Goal: Task Accomplishment & Management: Complete application form

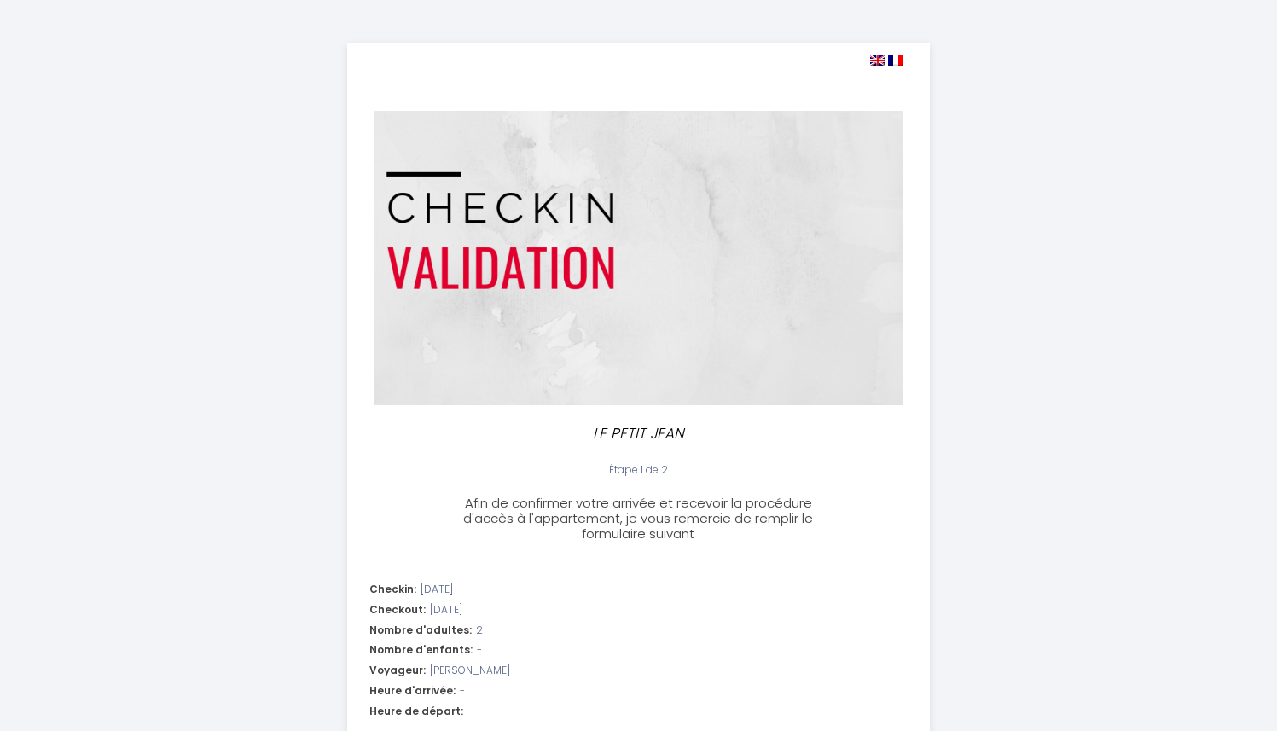
select select
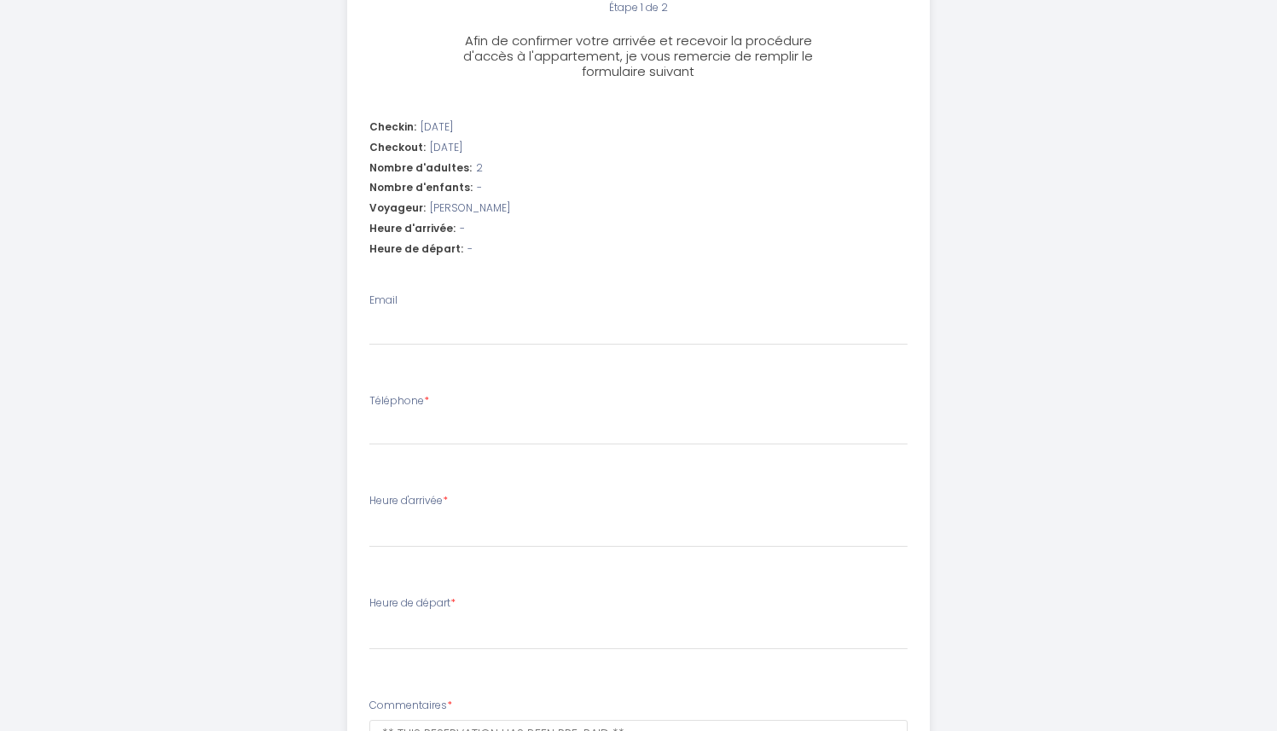
scroll to position [562, 0]
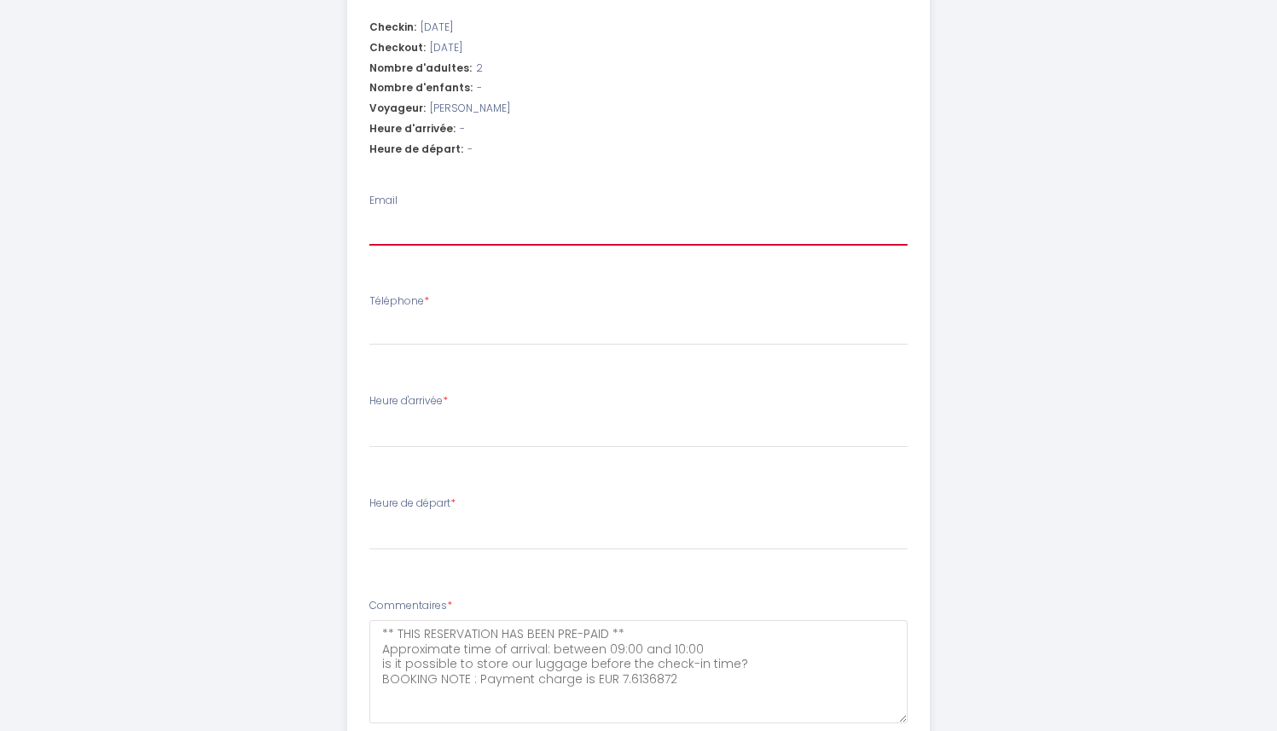
click at [515, 232] on input "Email" at bounding box center [638, 230] width 538 height 31
type input "m"
select select
type input "ma"
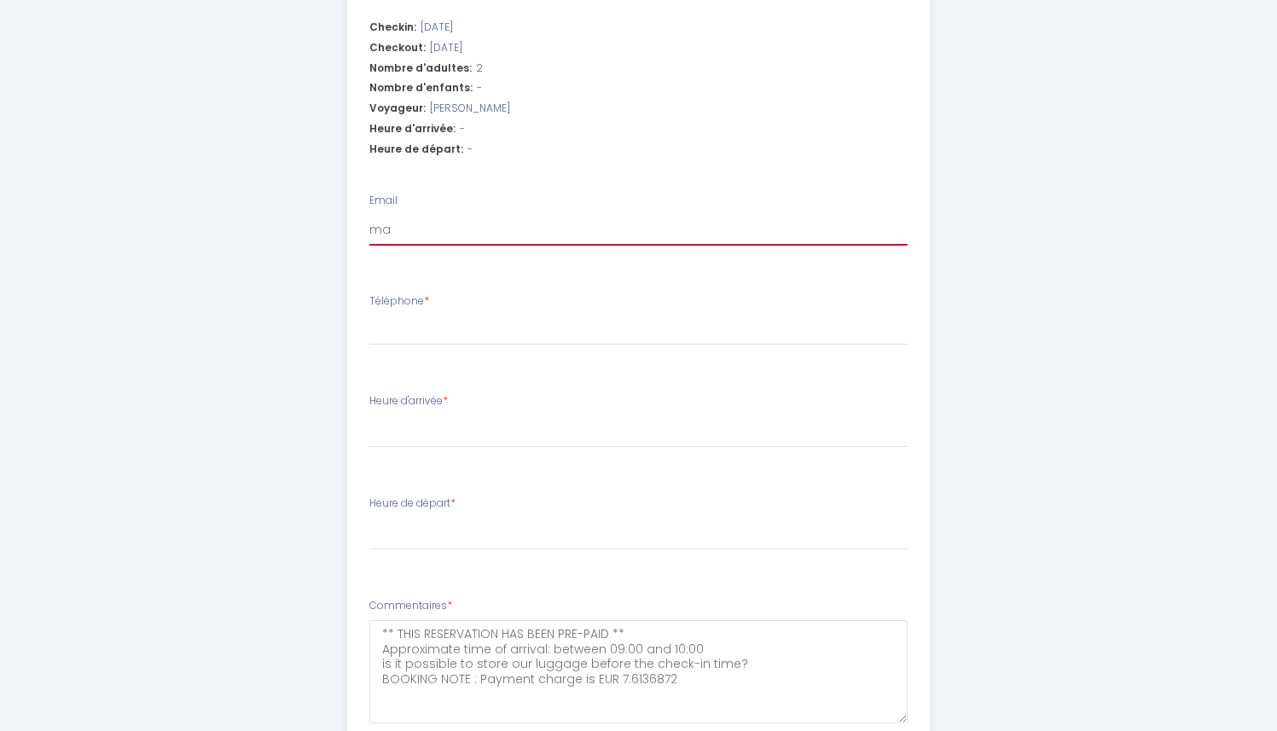
select select
type input "mai"
select select
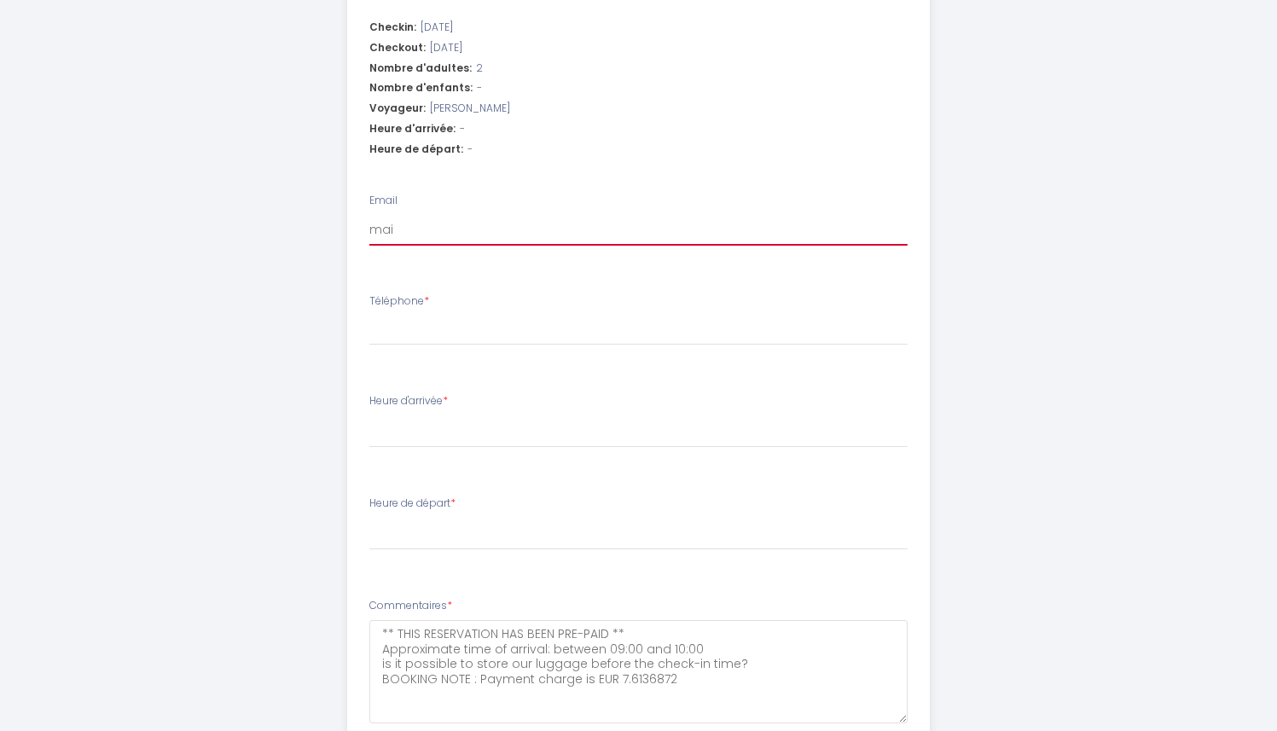
type input "mait"
select select
type input "maitl"
select select
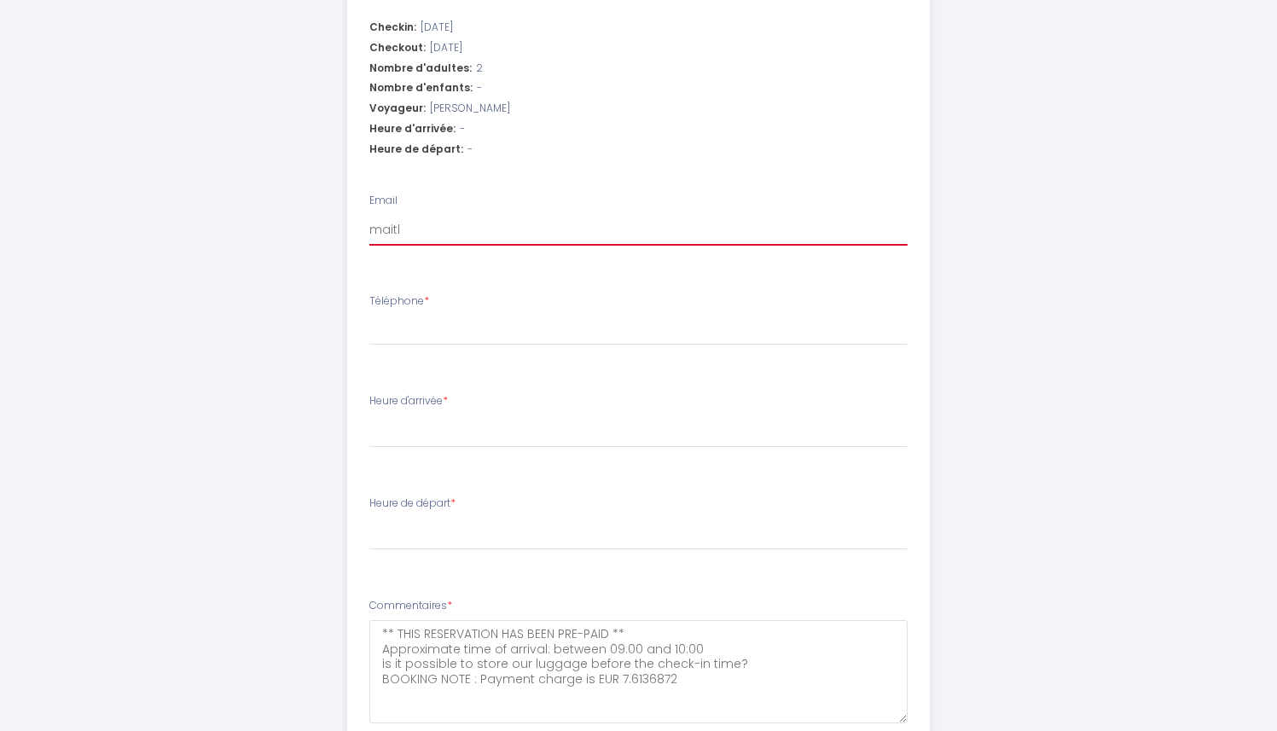
select select
type input "maitla"
select select
type input "maitlan"
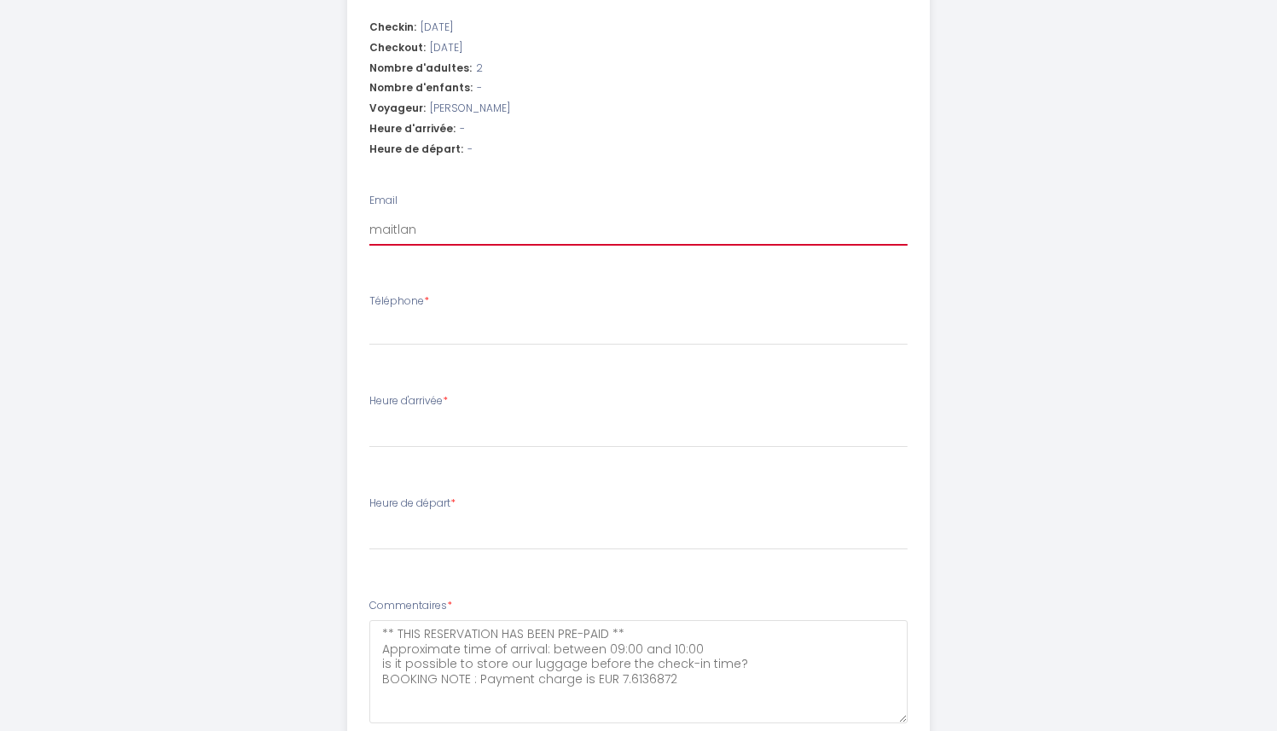
select select
type input "maitland"
select select
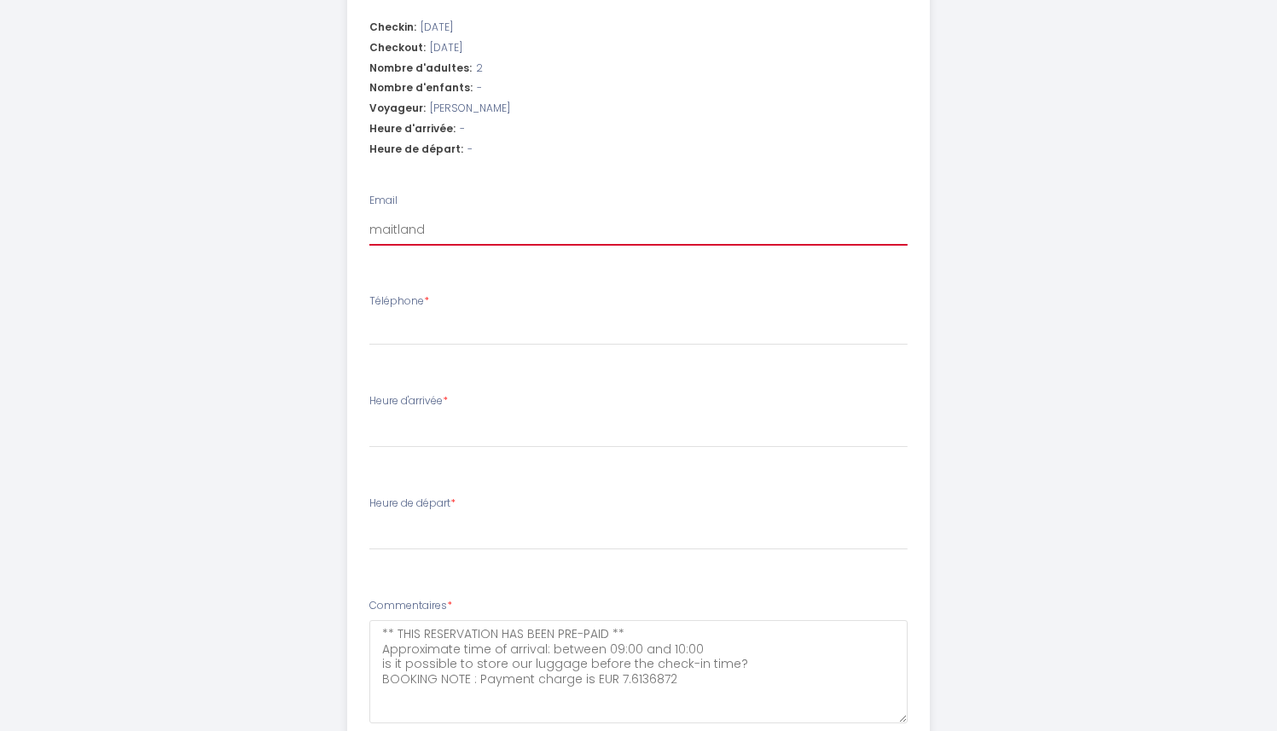
type input "maitlandb"
select select
type input "maitlandba"
select select
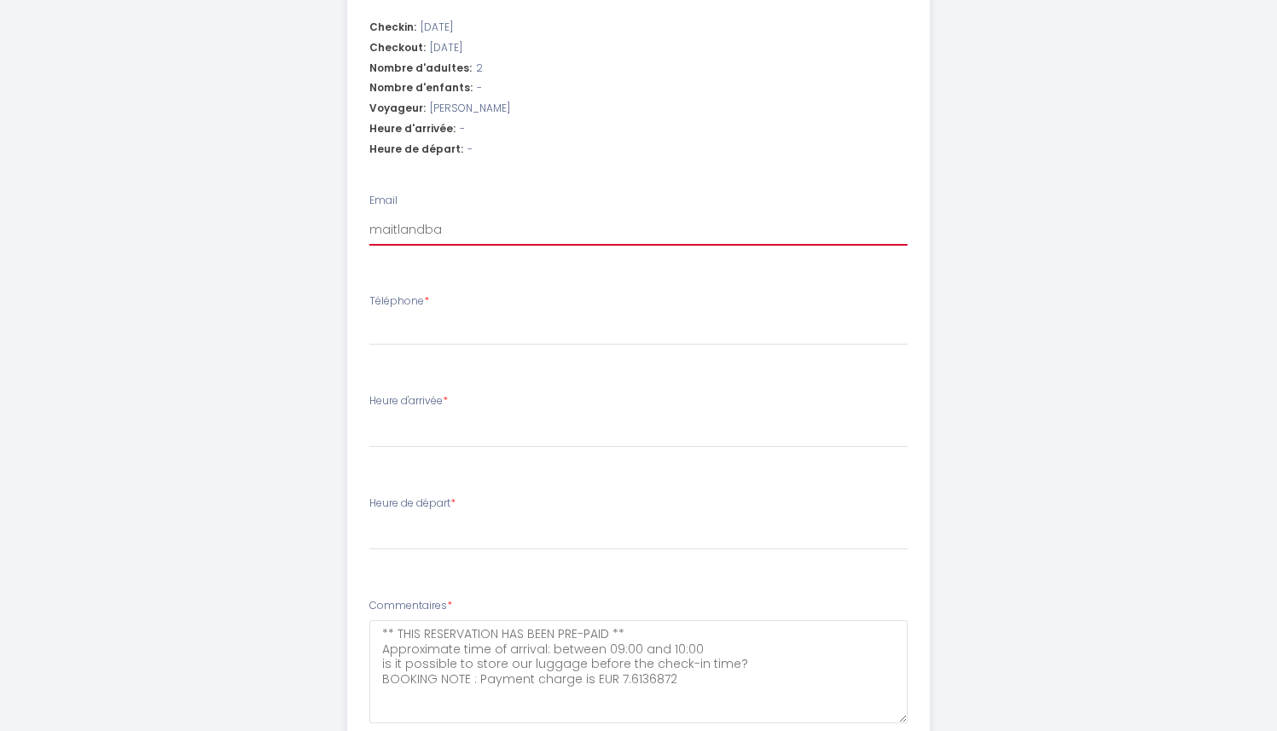
select select
type input "maitlandbar"
select select
type input "maitlandbart"
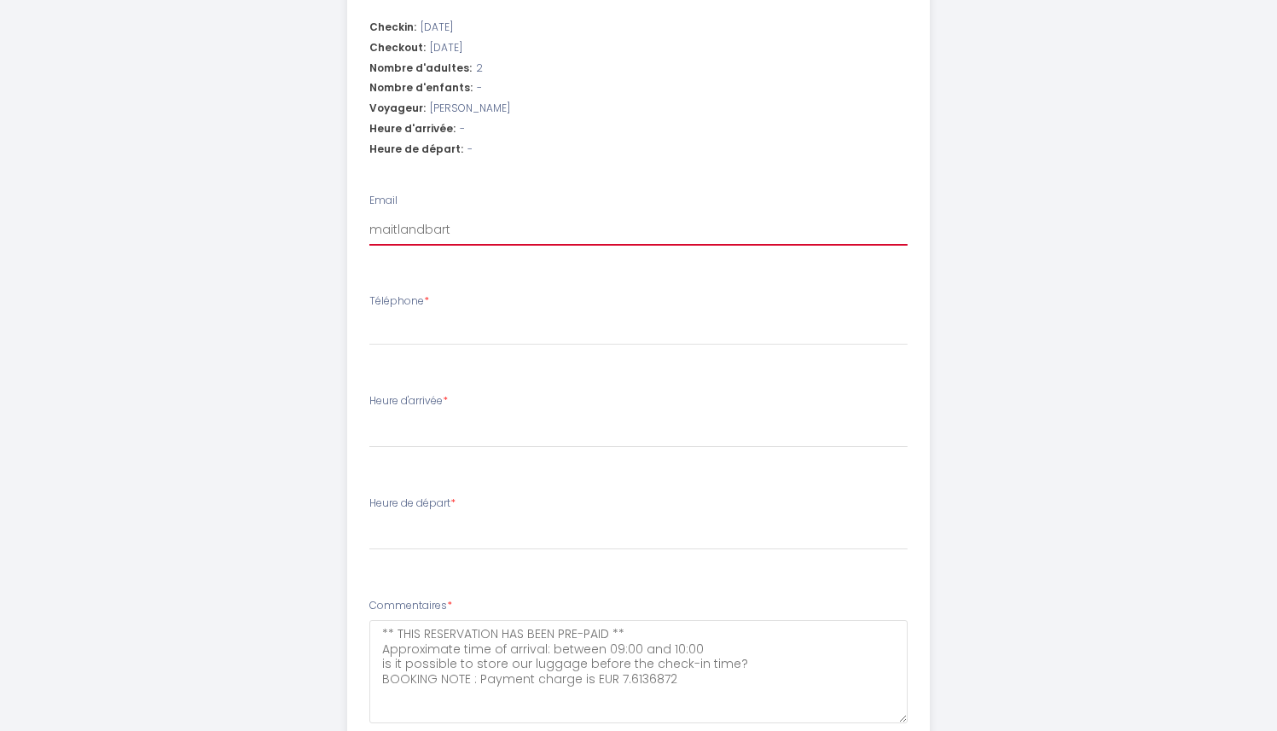
select select
type input "maitlandbarto"
select select
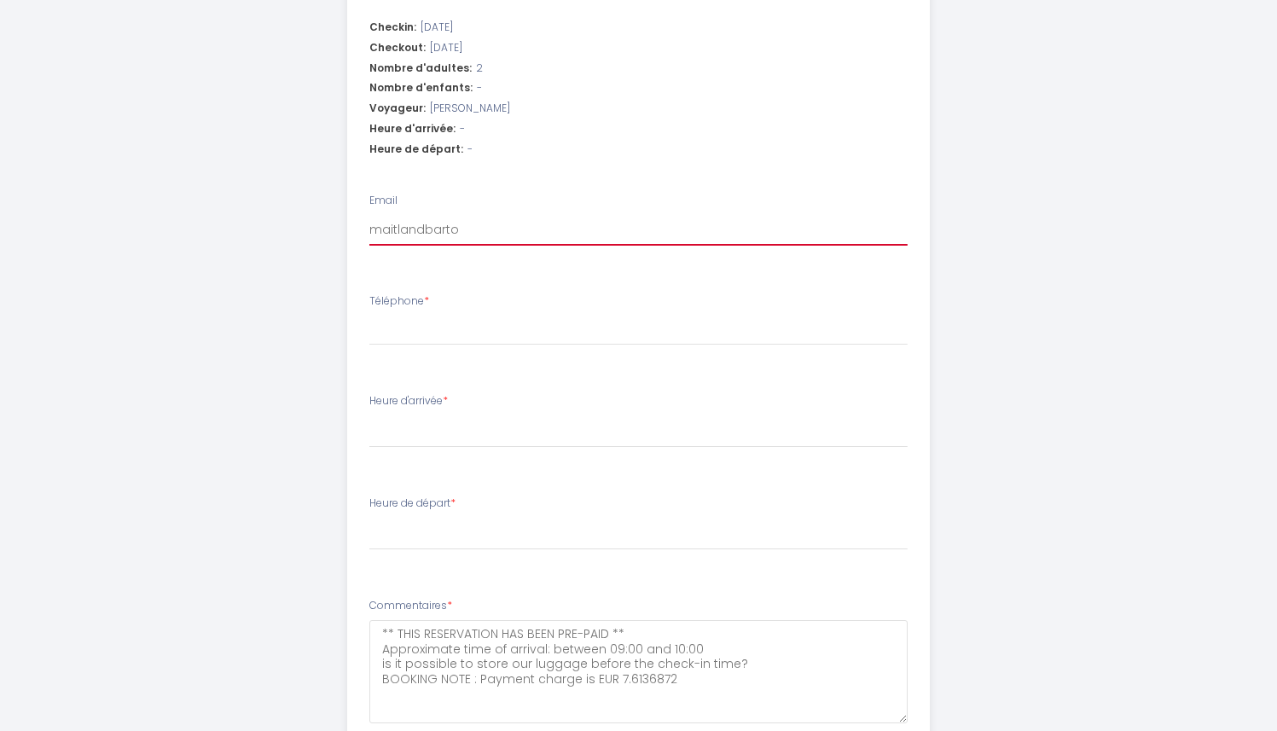
type input "maitlandbarton"
select select
type input "maitlandbarton@"
select select
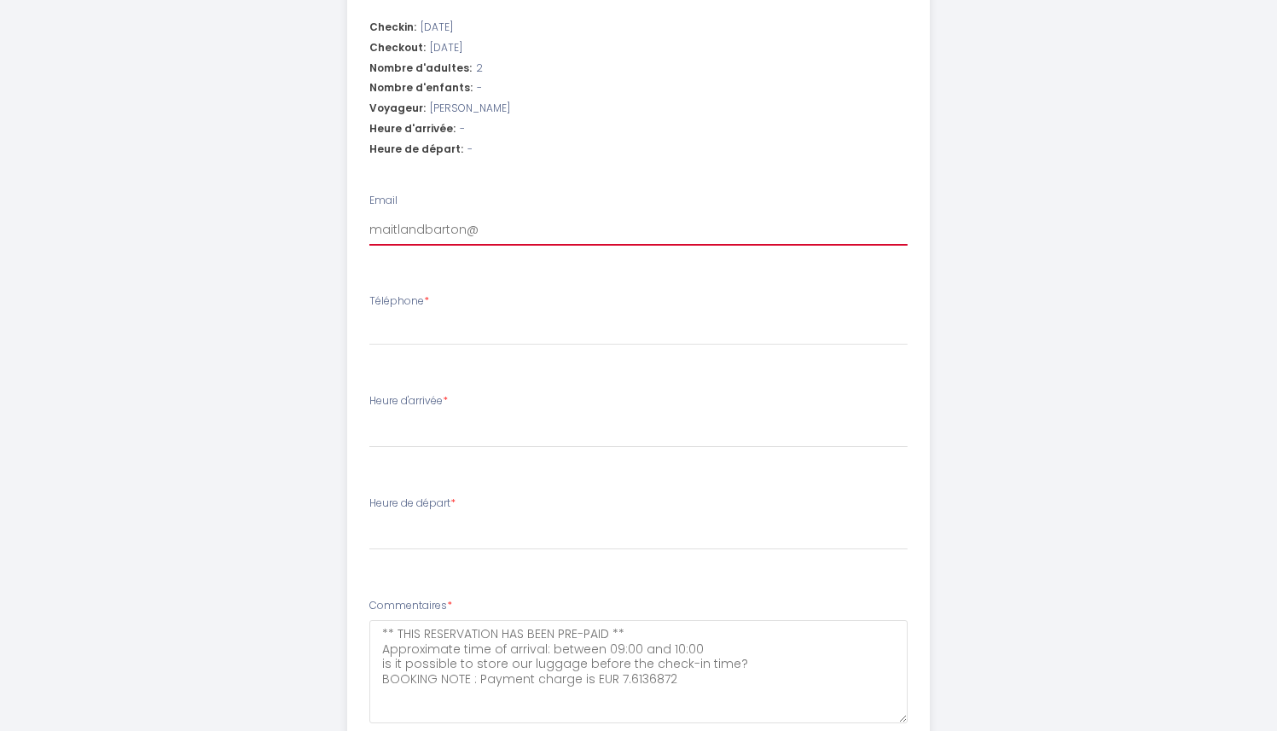
select select
type input "maitlandbarton@g"
select select
type input "maitlandbarton@gm"
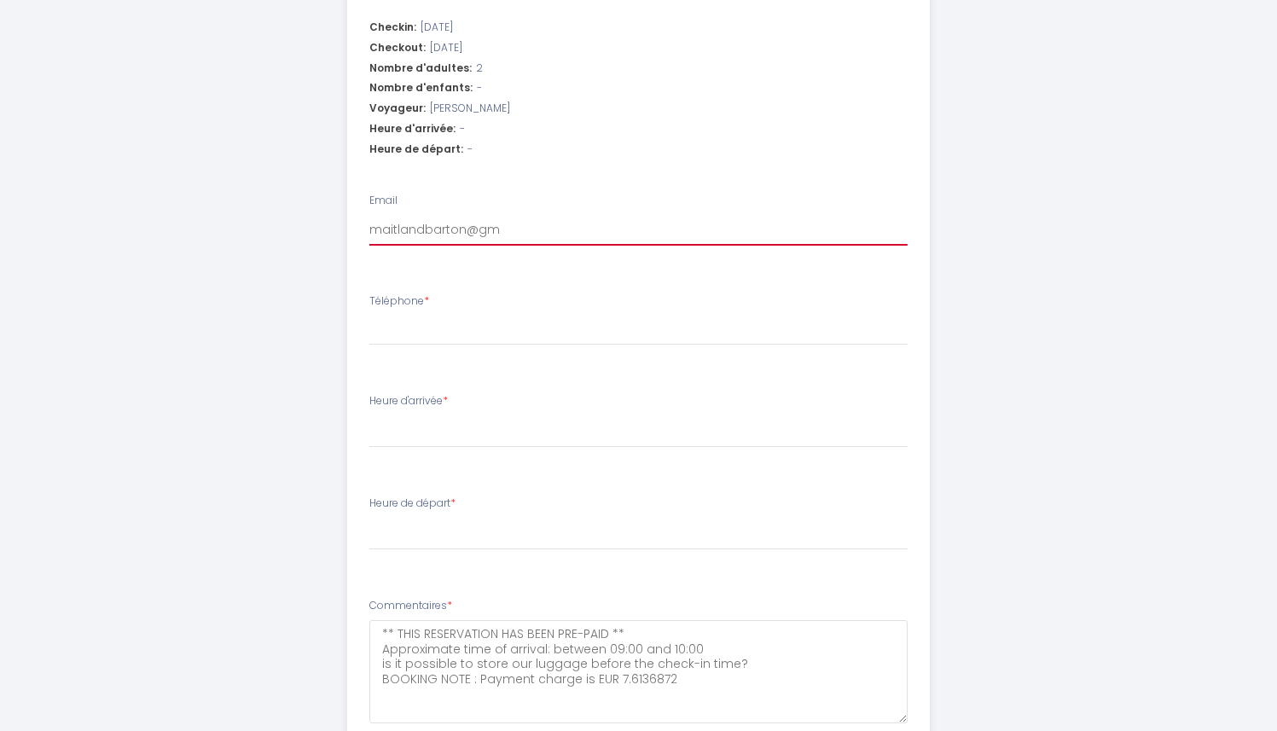
select select
type input "maitlandbarton@gma"
select select
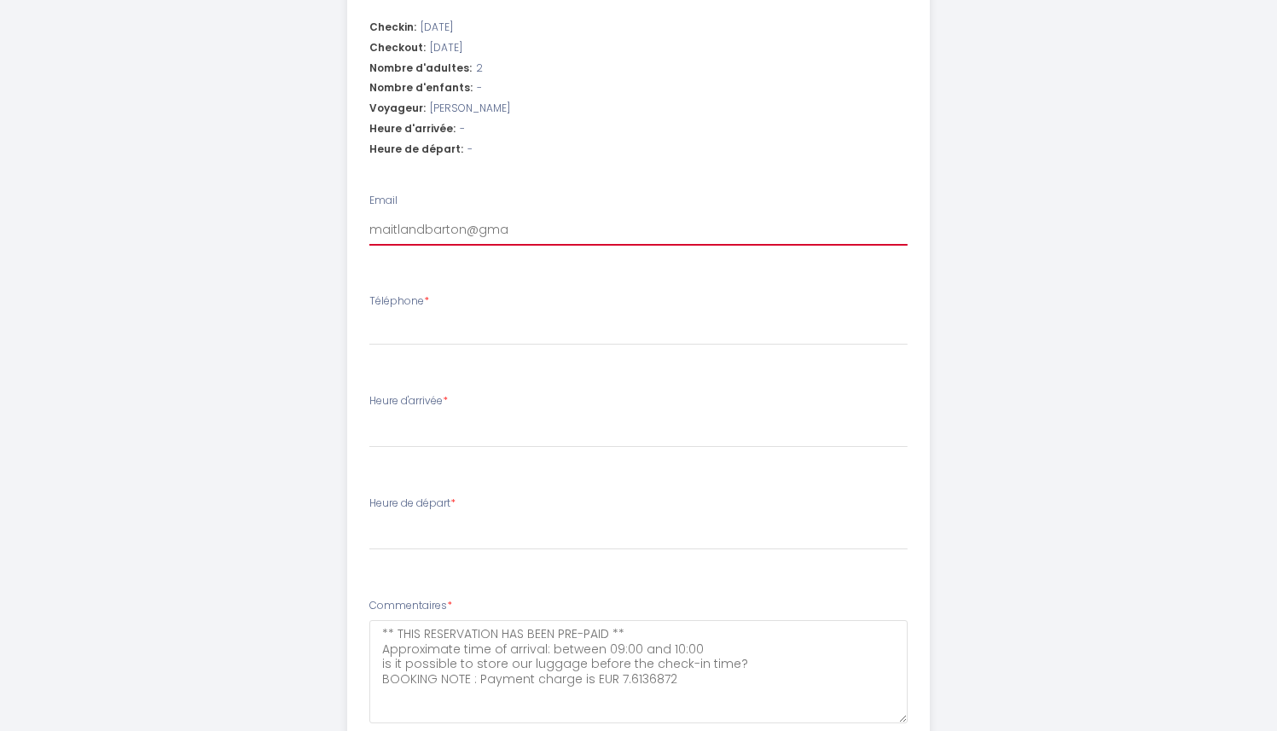
type input "maitlandbarton@gmai"
select select
type input "maitlandbarton@gmail"
select select
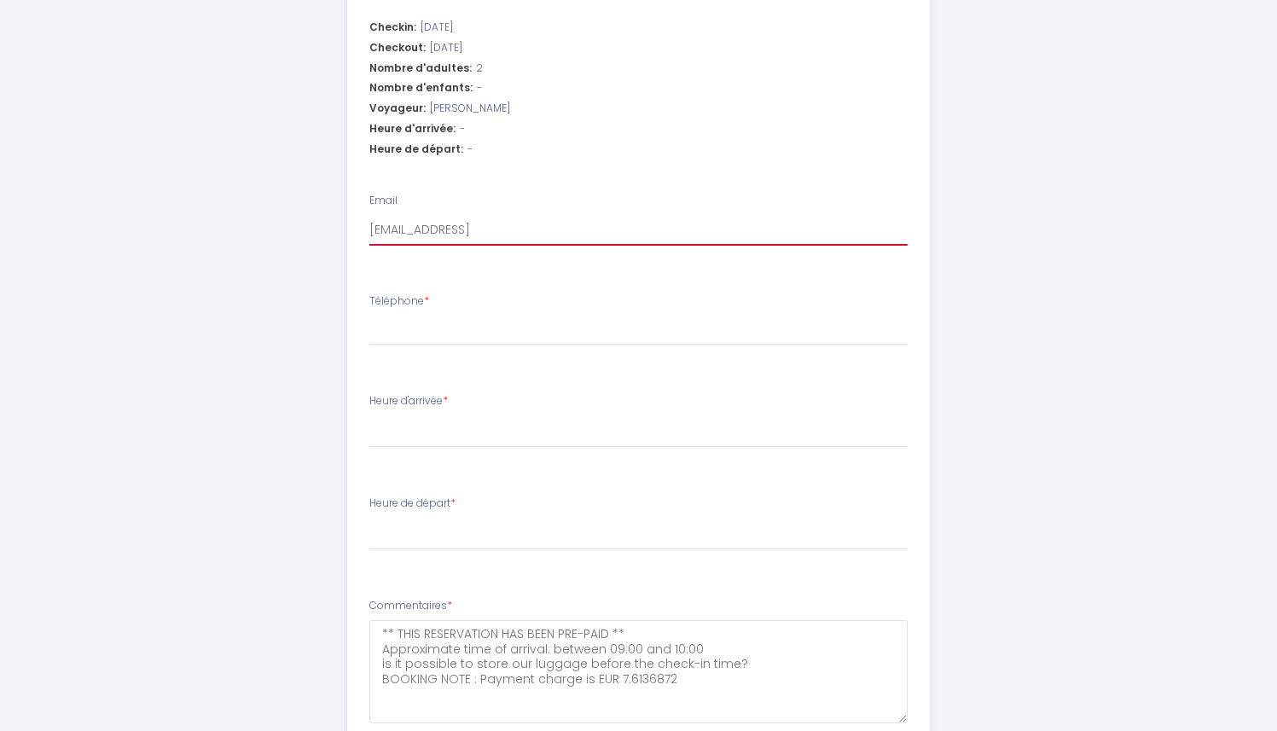
select select
type input "maitlandbarton@gmail."
select select
type input "maitlandbarton@gmail.c"
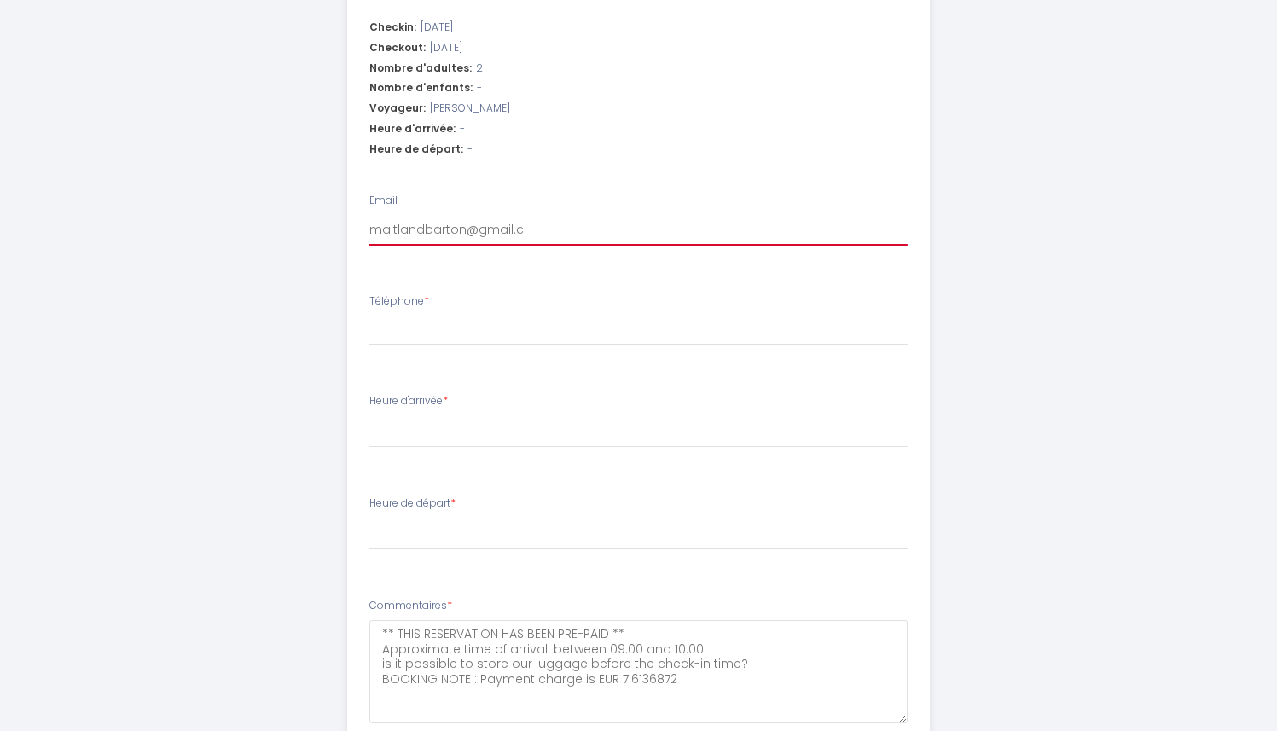
select select
type input "maitlandbarton@gmail.co"
select select
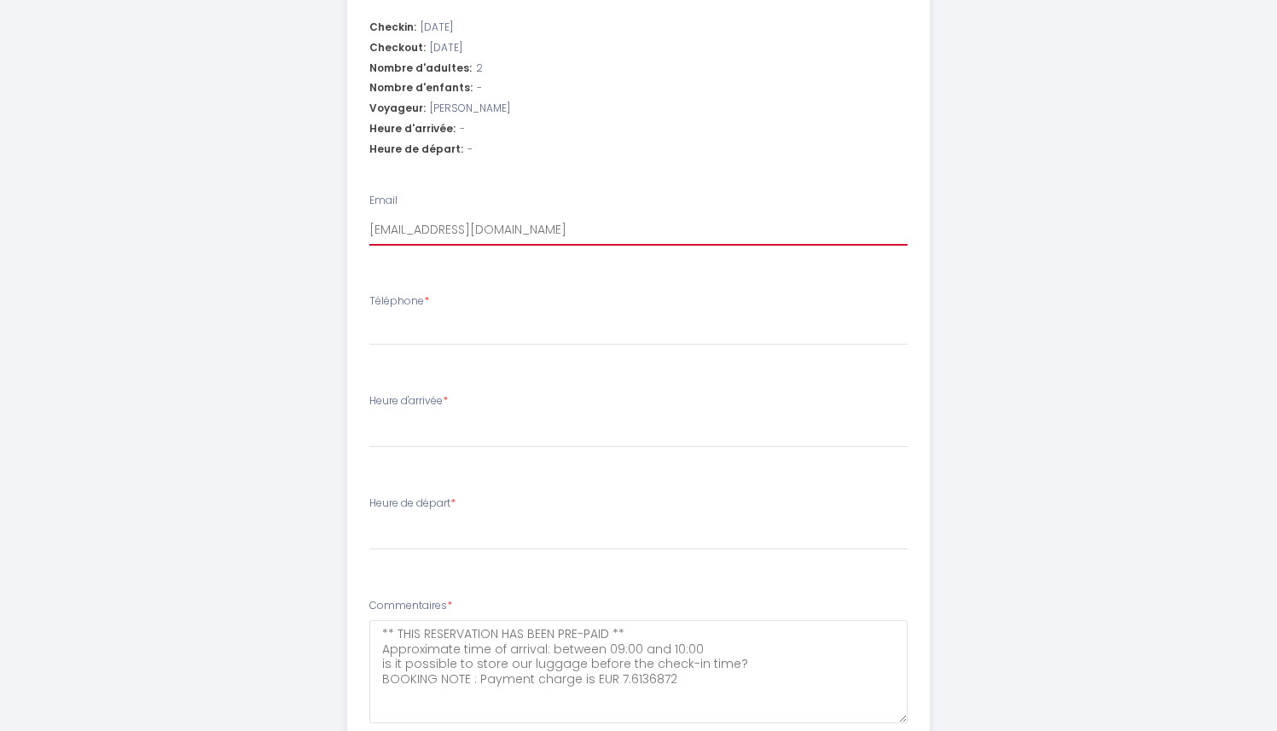
type input "maitlandbarton@gmail.com"
select select
type input "maitlandbarton@gmail.com"
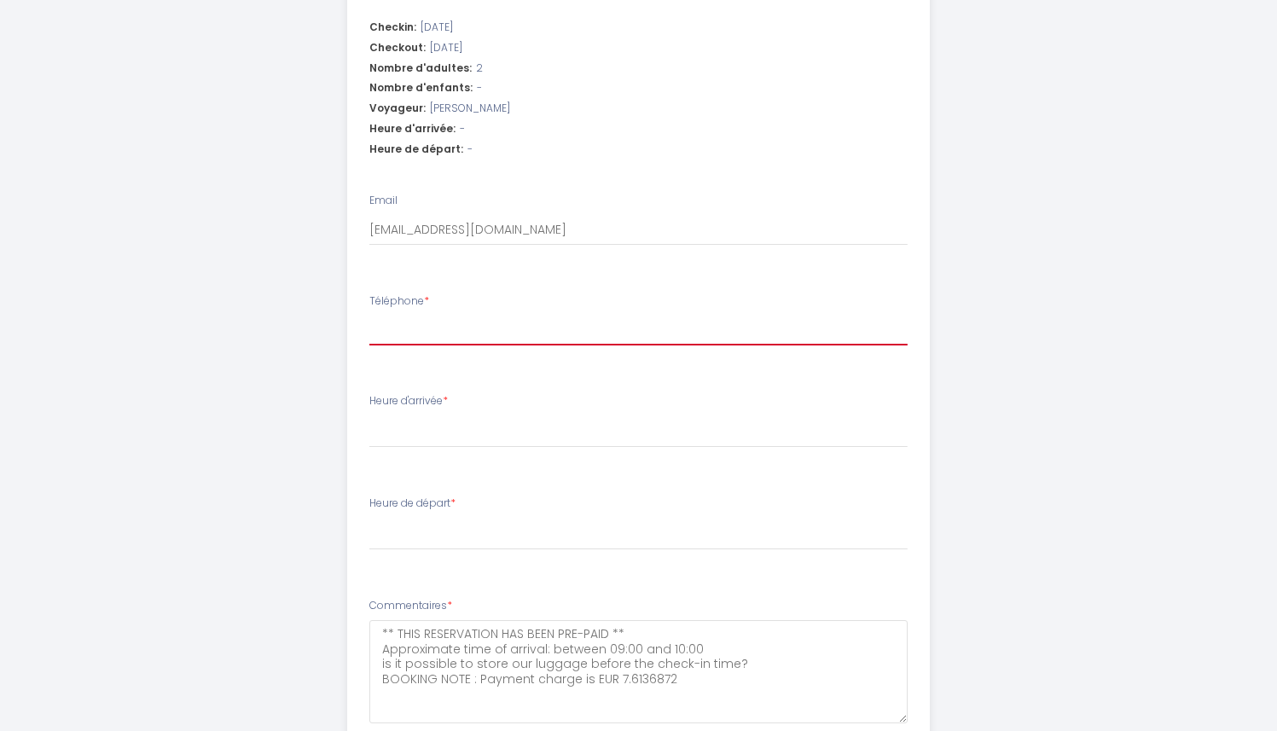
click at [438, 328] on input "Téléphone *" at bounding box center [638, 330] width 538 height 31
type input "+"
select select
type input "+4"
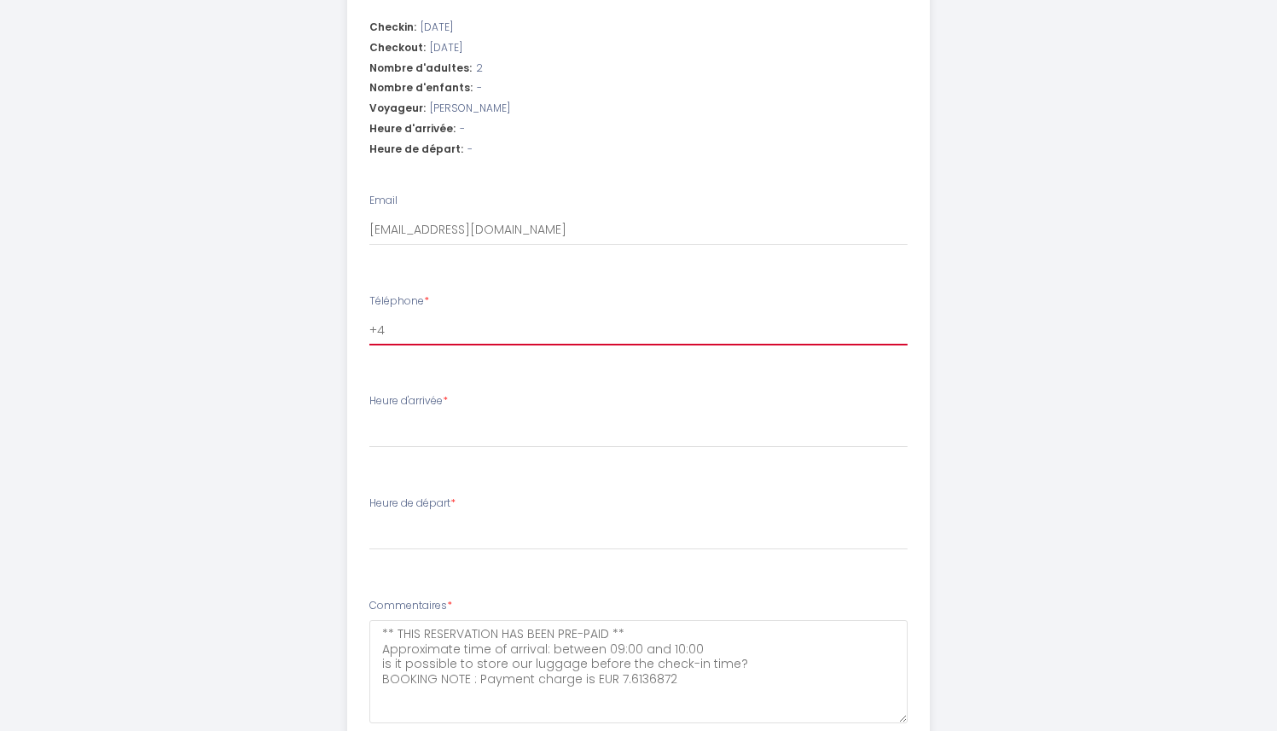
select select
type input "+49"
select select
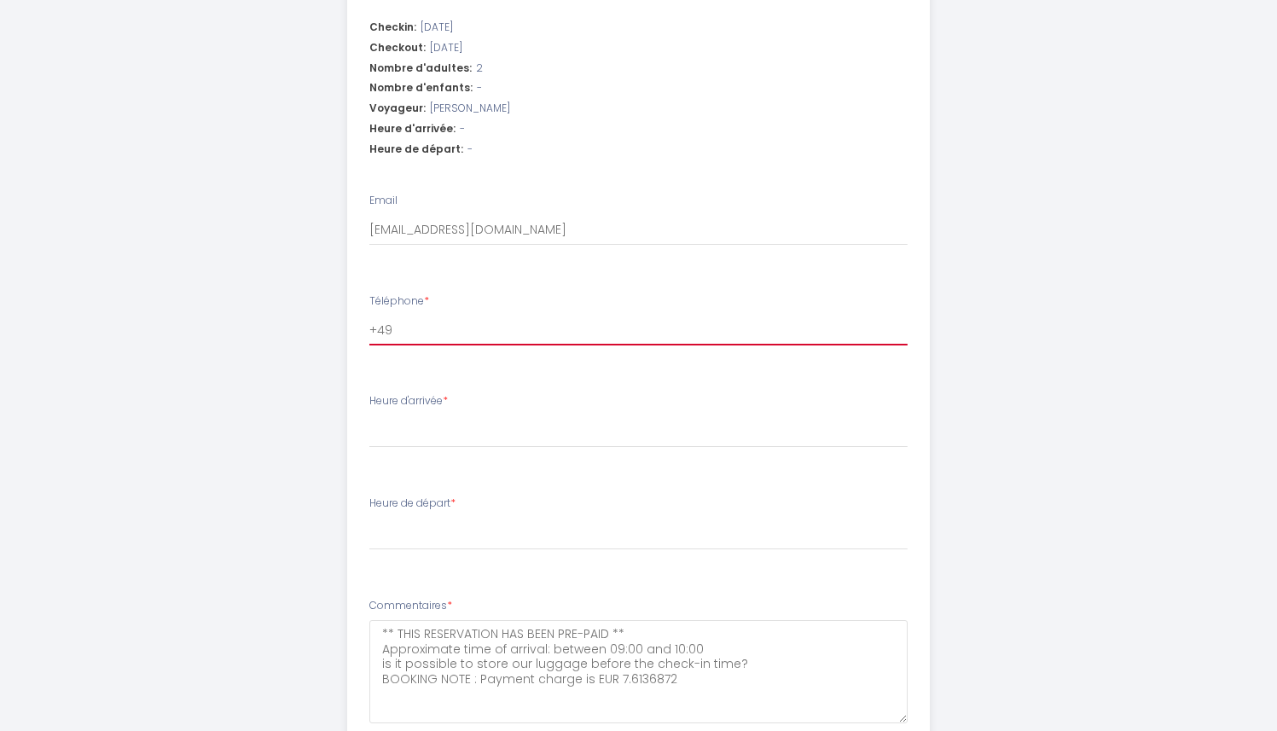
type input "+491"
select select
type input "+4917"
select select
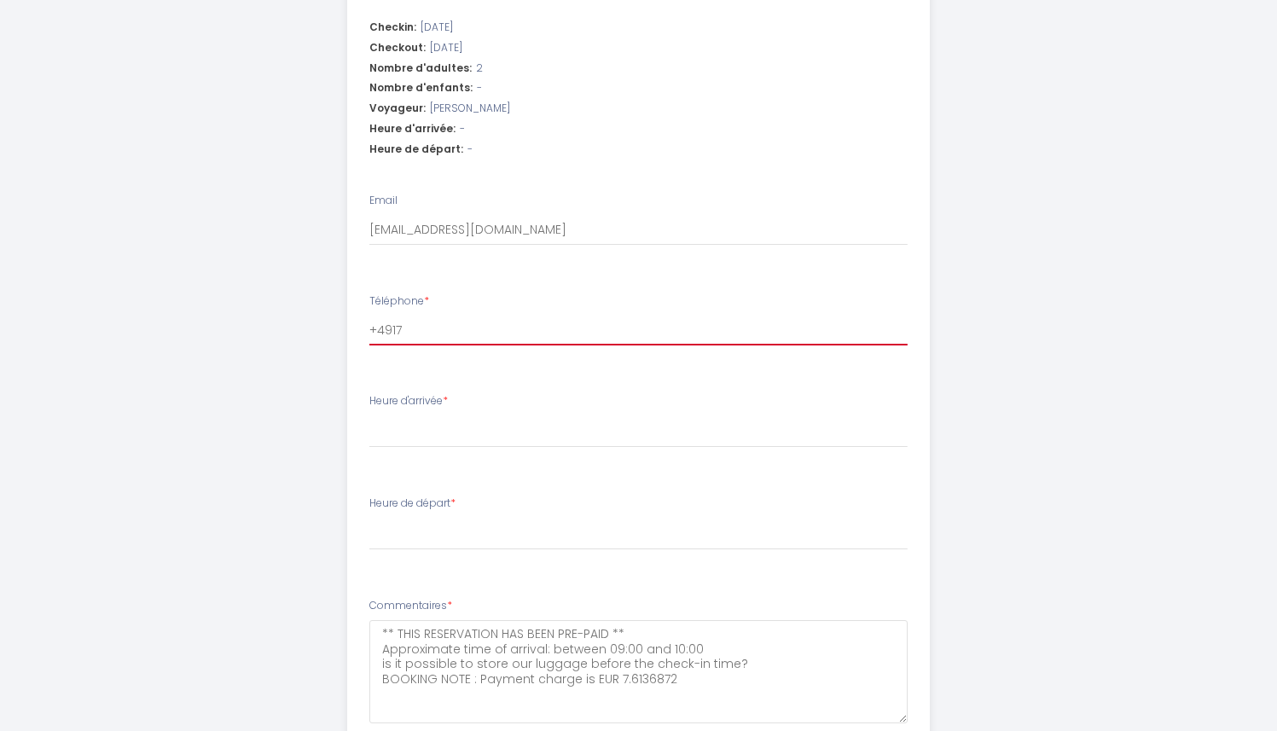
select select
type input "+49176"
select select
type input "+491762"
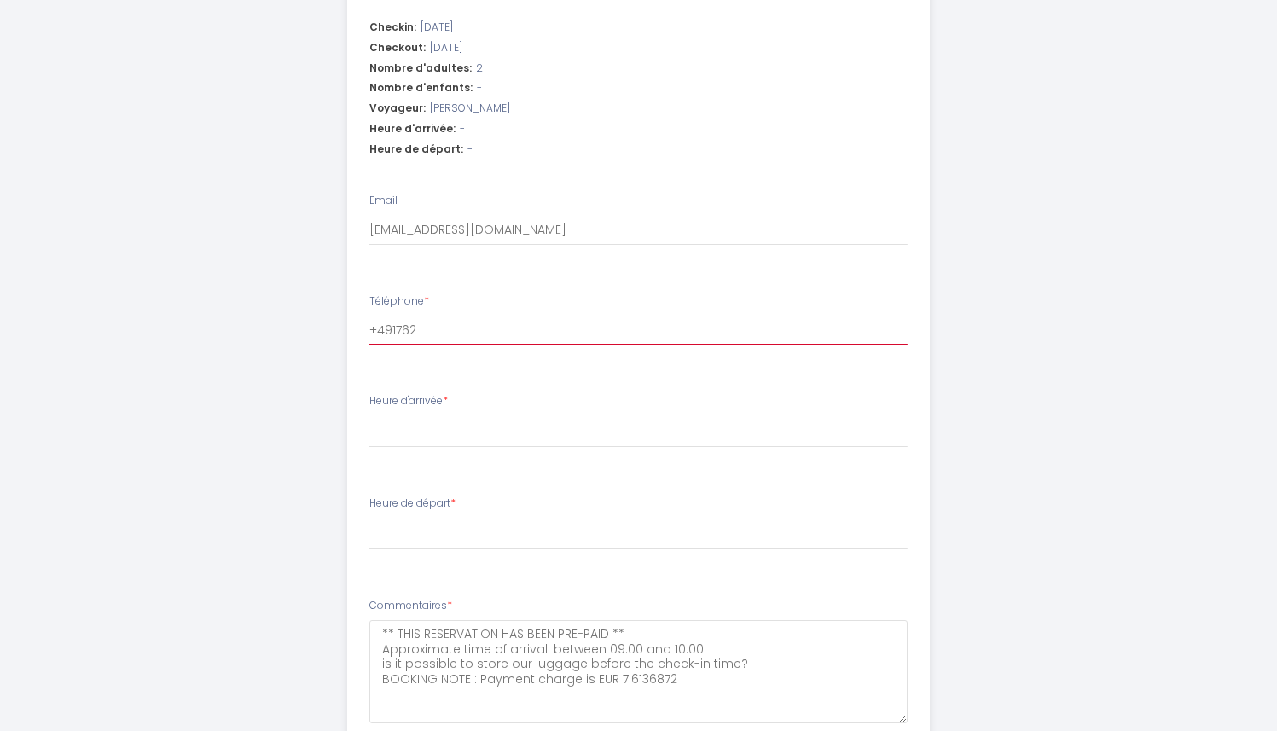
select select
type input "+4917622"
select select
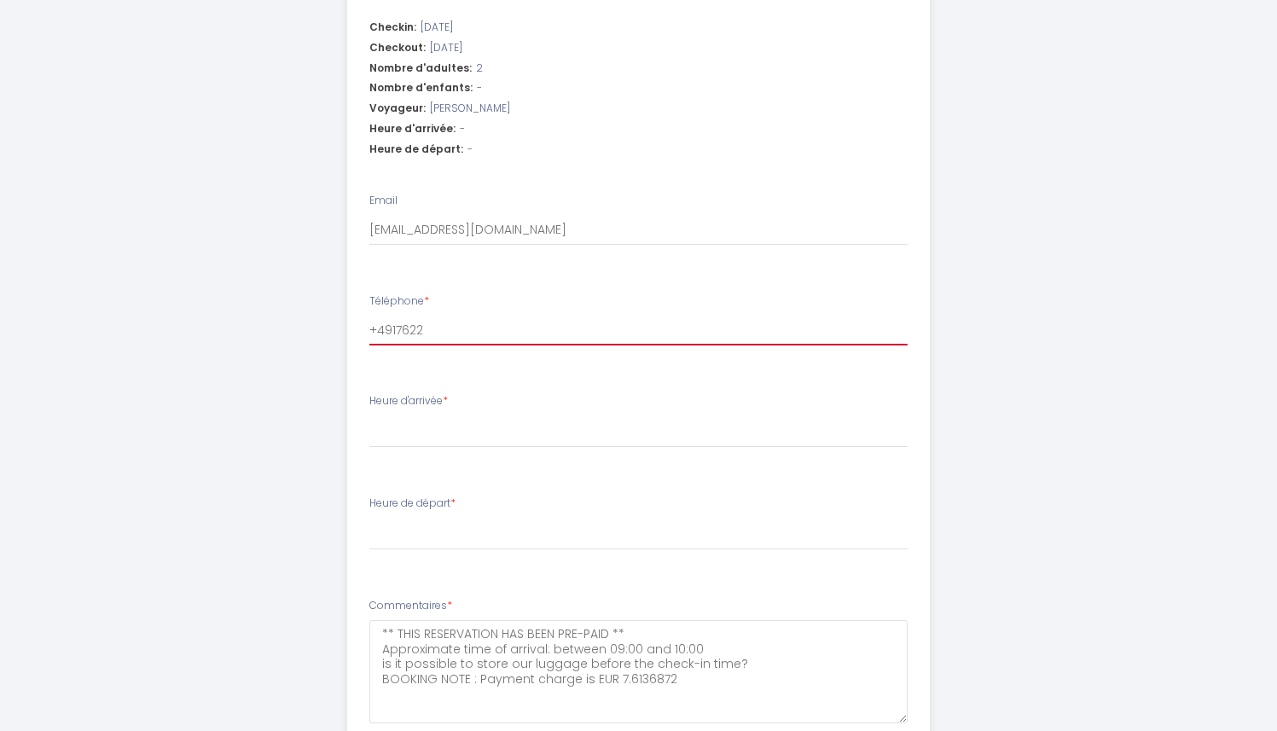
type input "+49176221"
select select
type input "+491762216"
select select
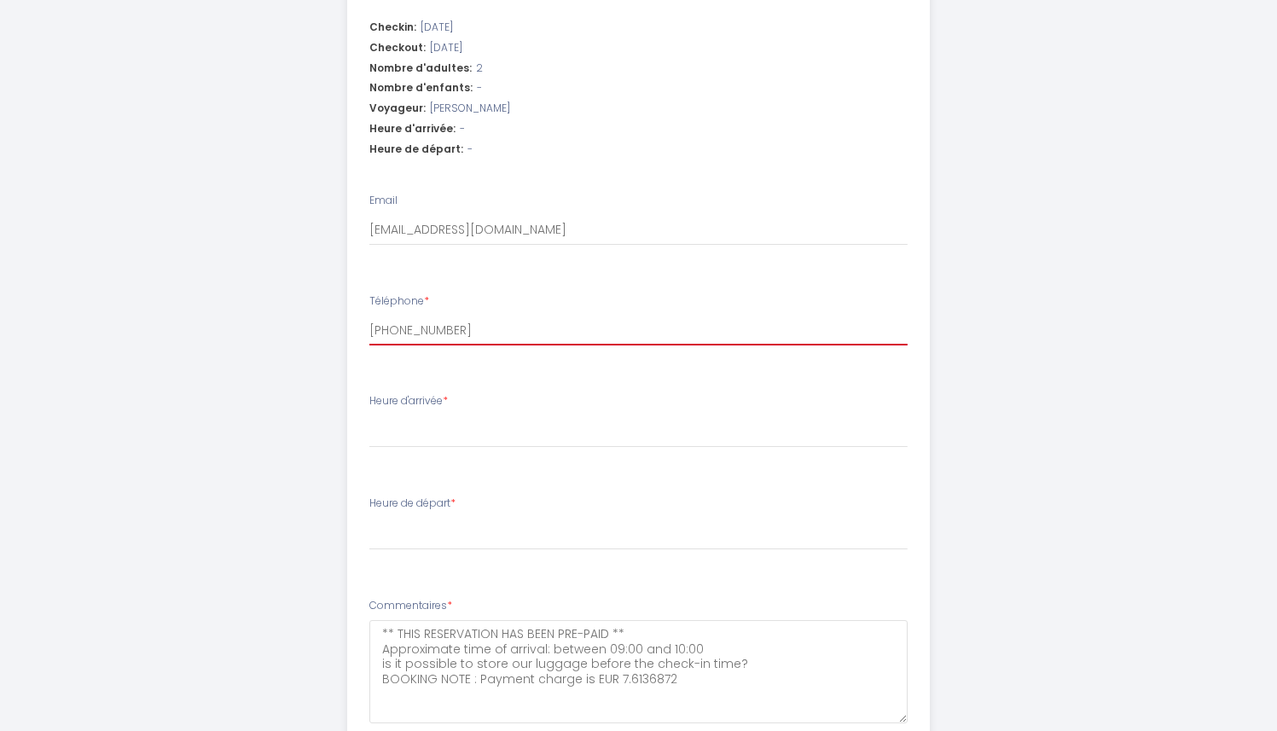
select select
type input "+4917622162"
select select
type input "+49176221626"
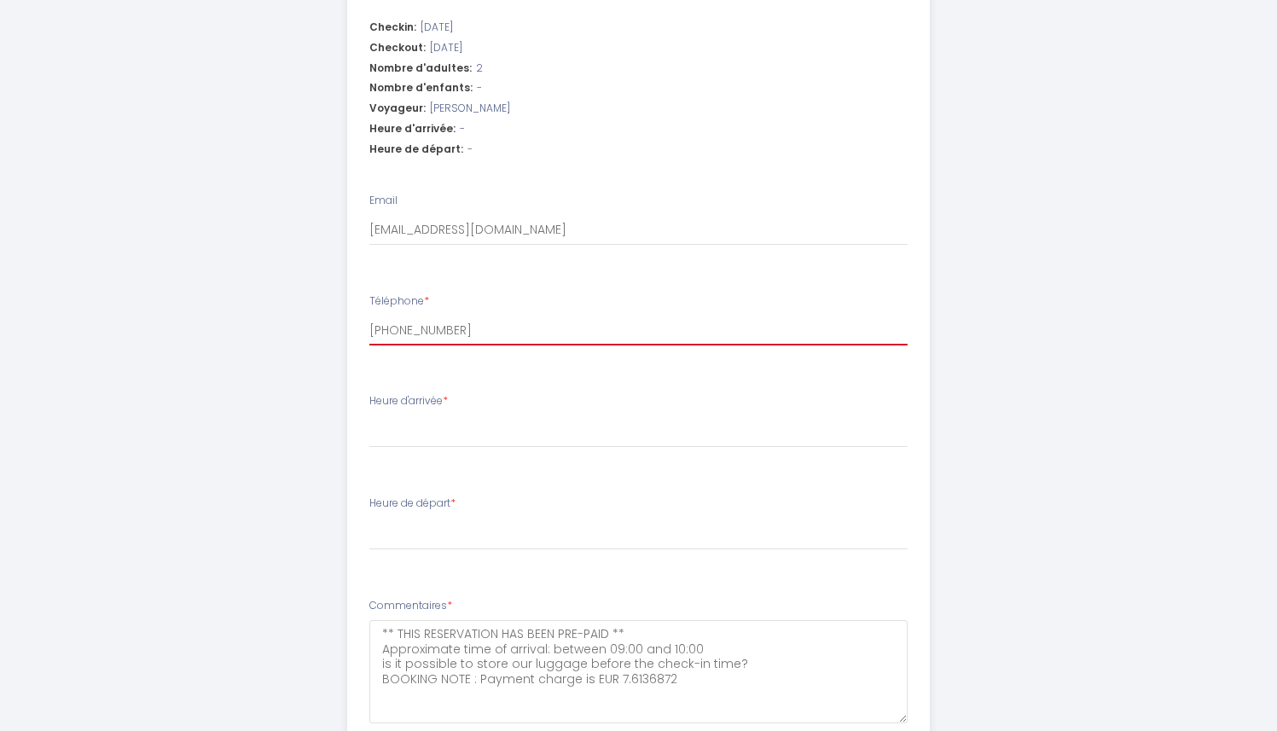
select select
type input "+491762216266"
select select
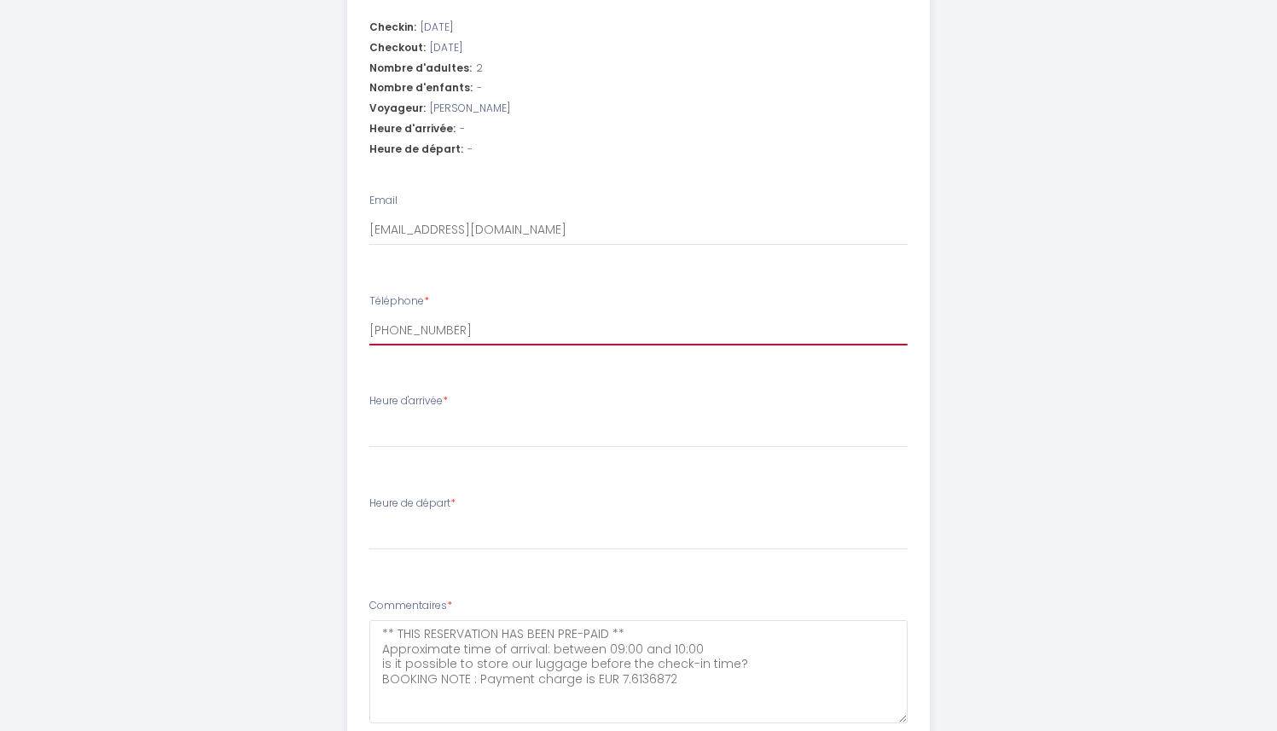
type input "+4917622162664"
select select
type input "+4917622162664"
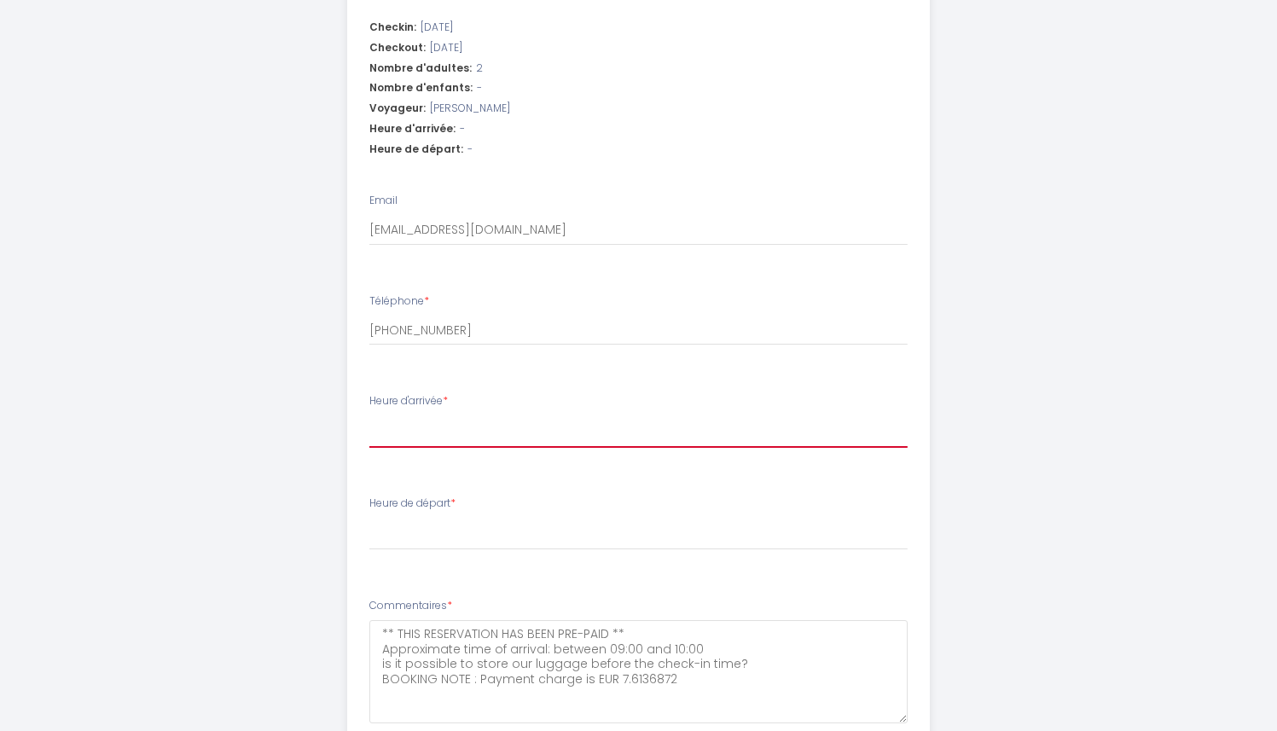
click at [415, 422] on select "15:00 15:30 16:00 16:30 17:00 17:30 18:00 18:30 19:00 19:30 20:00 20:30 21:00 2…" at bounding box center [638, 431] width 538 height 32
select select "17:00"
click at [369, 415] on select "15:00 15:30 16:00 16:30 17:00 17:30 18:00 18:30 19:00 19:30 20:00 20:30 21:00 2…" at bounding box center [638, 431] width 538 height 32
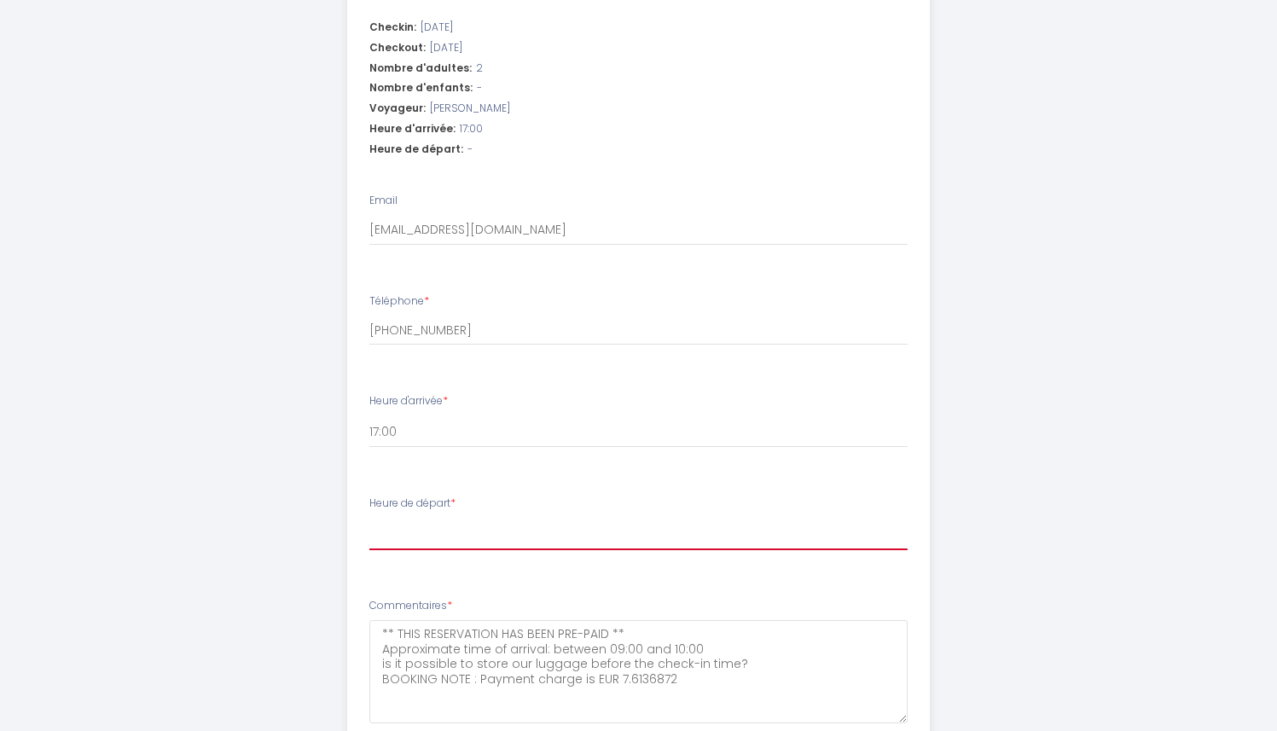
click at [420, 542] on select "00:00 00:30 01:00 01:30 02:00 02:30 03:00 03:30 04:00 04:30 05:00 05:30 06:00 0…" at bounding box center [638, 534] width 538 height 32
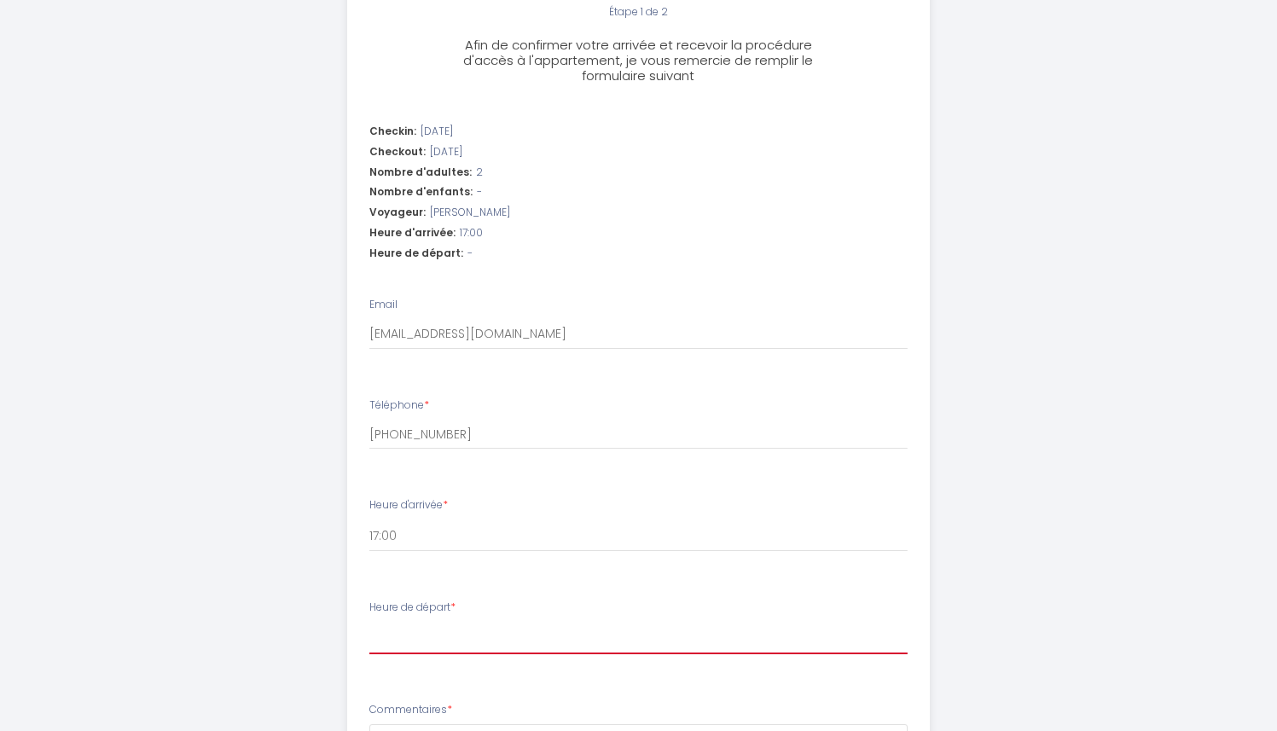
scroll to position [701, 0]
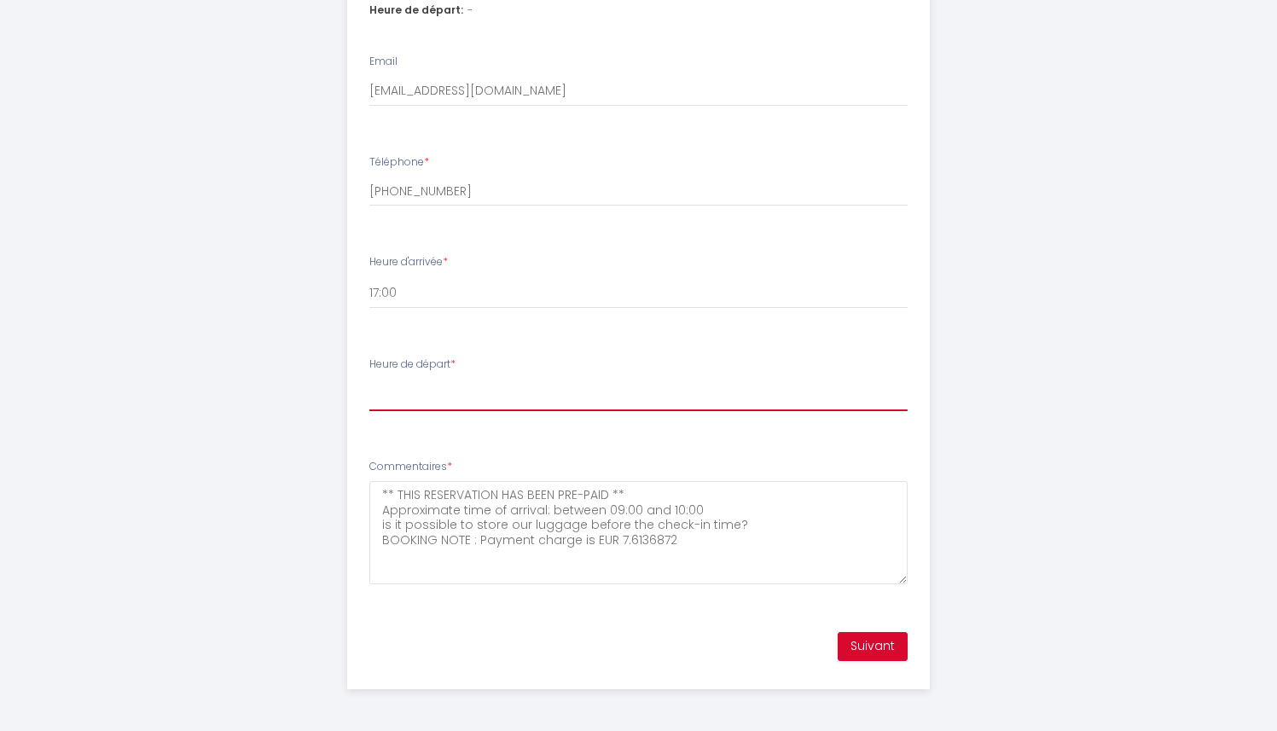
click at [461, 393] on select "00:00 00:30 01:00 01:30 02:00 02:30 03:00 03:30 04:00 04:30 05:00 05:30 06:00 0…" at bounding box center [638, 395] width 538 height 32
select select "11:00"
click at [369, 379] on select "00:00 00:30 01:00 01:30 02:00 02:30 03:00 03:30 04:00 04:30 05:00 05:30 06:00 0…" at bounding box center [638, 395] width 538 height 32
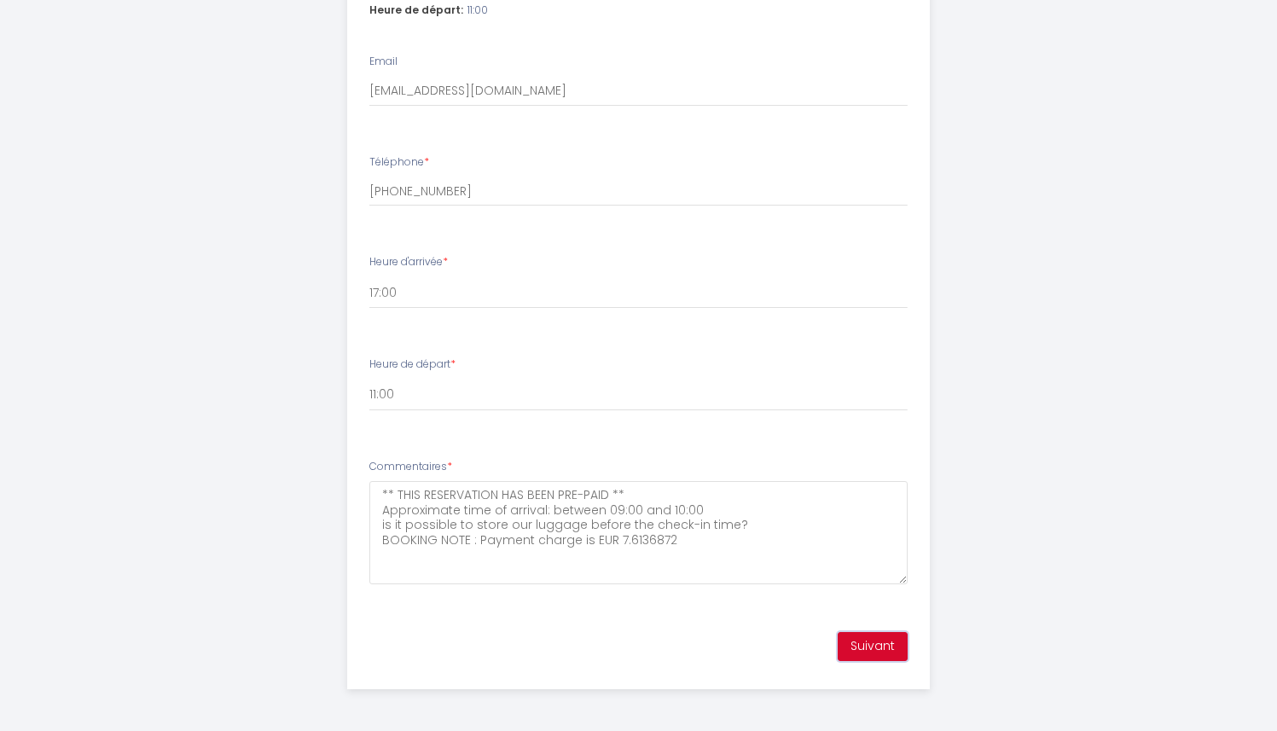
click at [869, 646] on button "Suivant" at bounding box center [873, 646] width 70 height 29
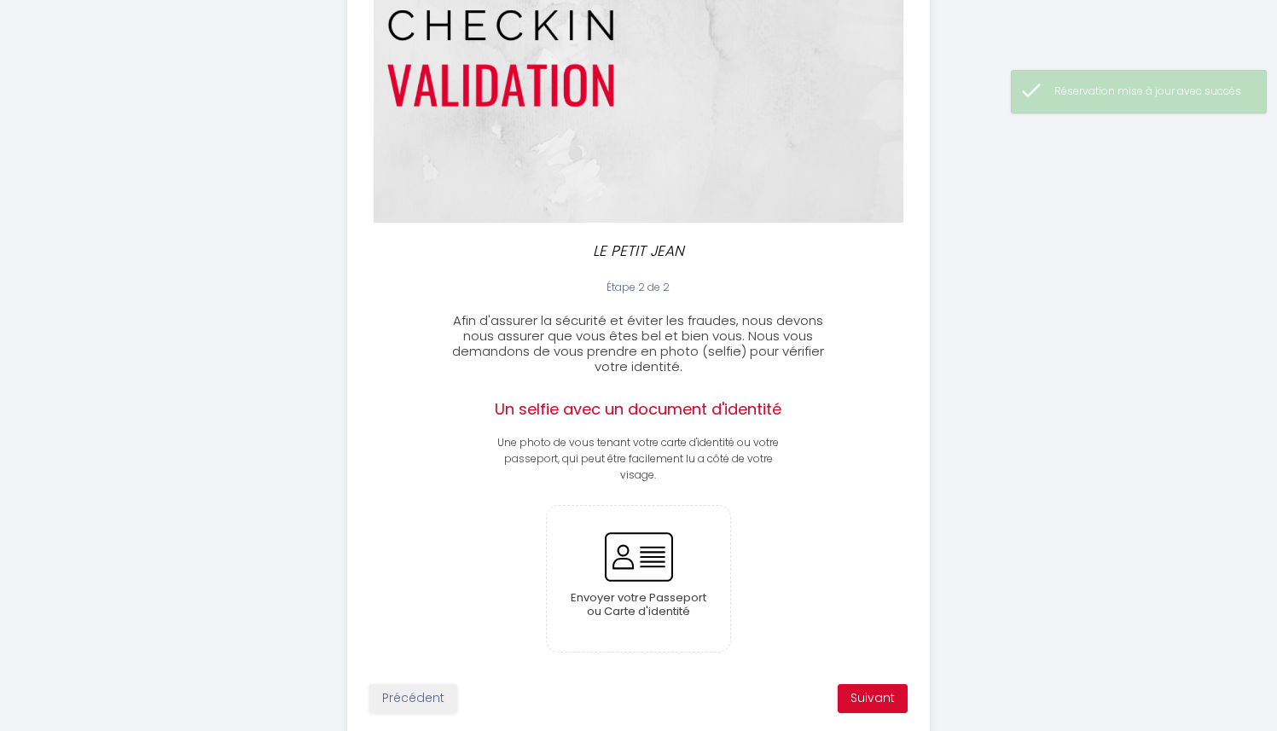
scroll to position [235, 0]
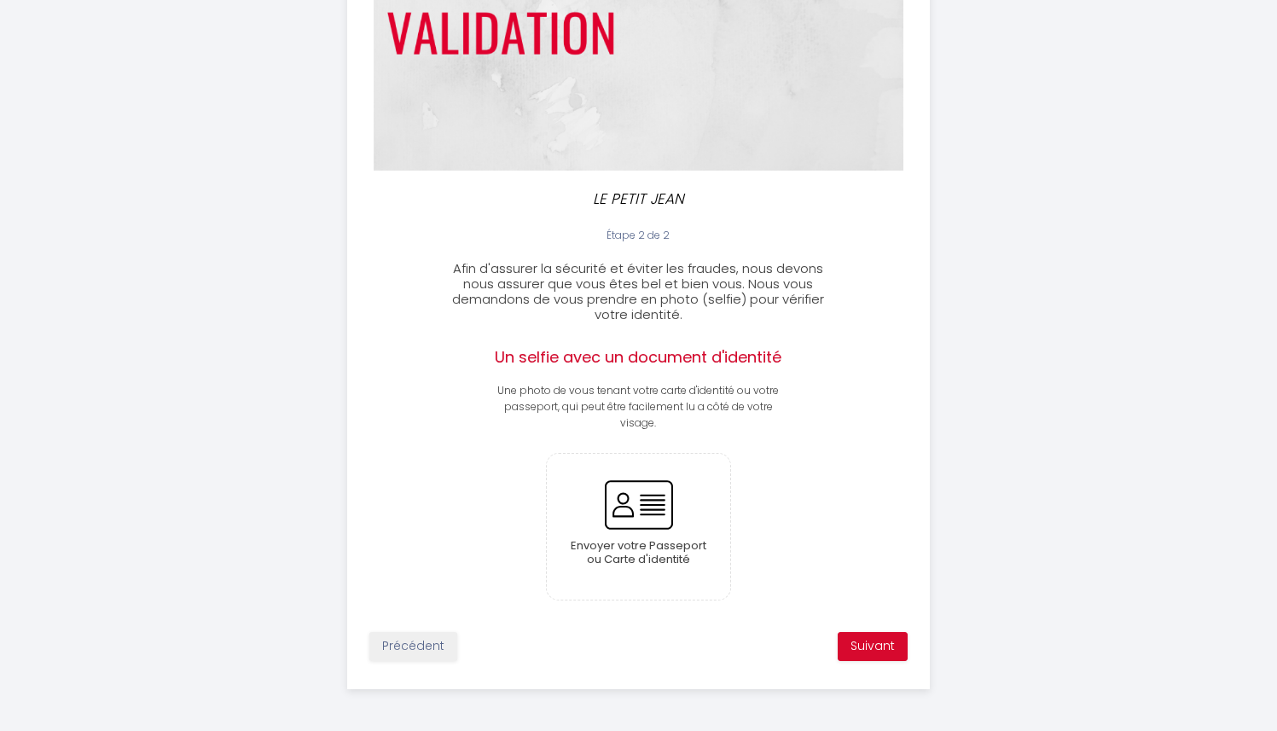
click at [794, 426] on div "Étape 2 de 2 Afin d'assurer la sécurité et éviter les fraudes, nous devons nous…" at bounding box center [638, 450] width 581 height 444
click at [558, 282] on span "Afin d'assurer la sécurité et éviter les fraudes, nous devons nous assurer que …" at bounding box center [638, 291] width 372 height 64
click at [476, 340] on div "Étape 2 de 2 Afin d'assurer la sécurité et éviter les fraudes, nous devons nous…" at bounding box center [638, 450] width 581 height 444
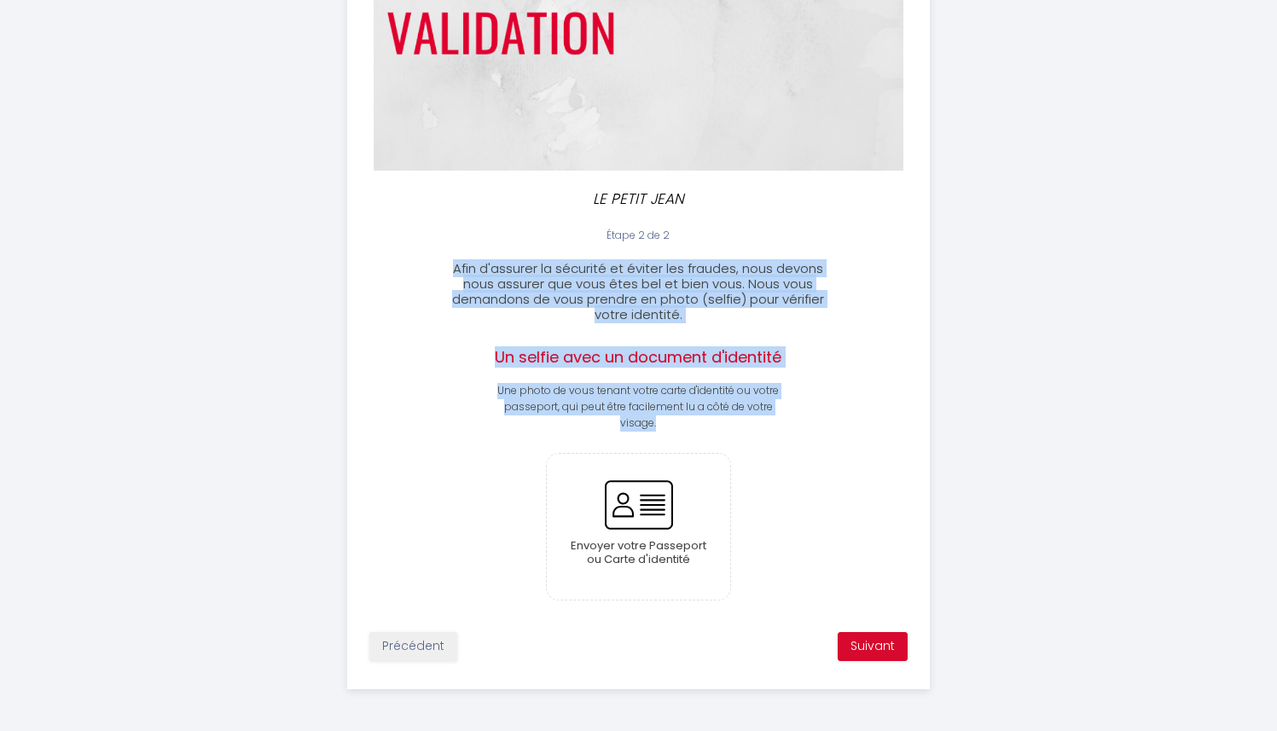
drag, startPoint x: 451, startPoint y: 263, endPoint x: 740, endPoint y: 417, distance: 327.8
click at [740, 417] on div "Étape 2 de 2 Afin d'assurer la sécurité et éviter les fraudes, nous devons nous…" at bounding box center [638, 450] width 581 height 444
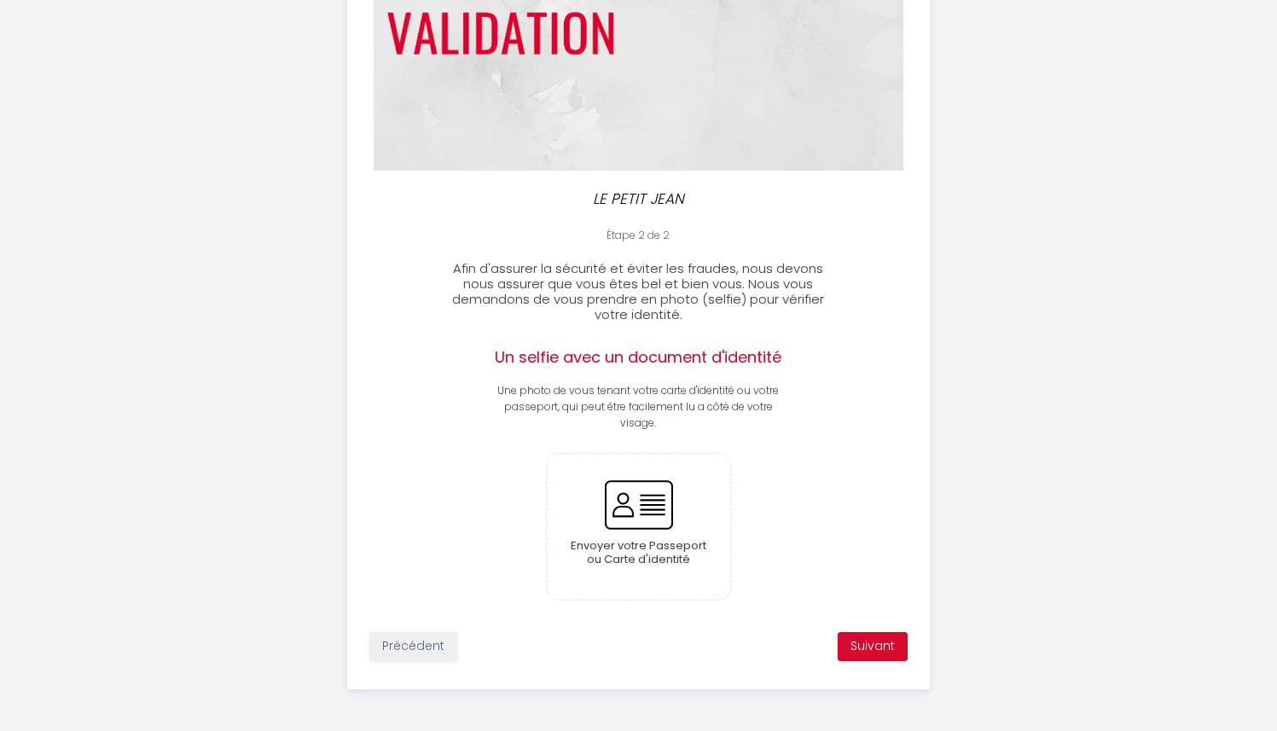
click at [514, 539] on div "Envoyer votre Passeport ou Carte d'identité" at bounding box center [638, 527] width 277 height 148
click at [659, 514] on input "file" at bounding box center [638, 527] width 183 height 146
click at [628, 520] on input "file" at bounding box center [638, 527] width 183 height 146
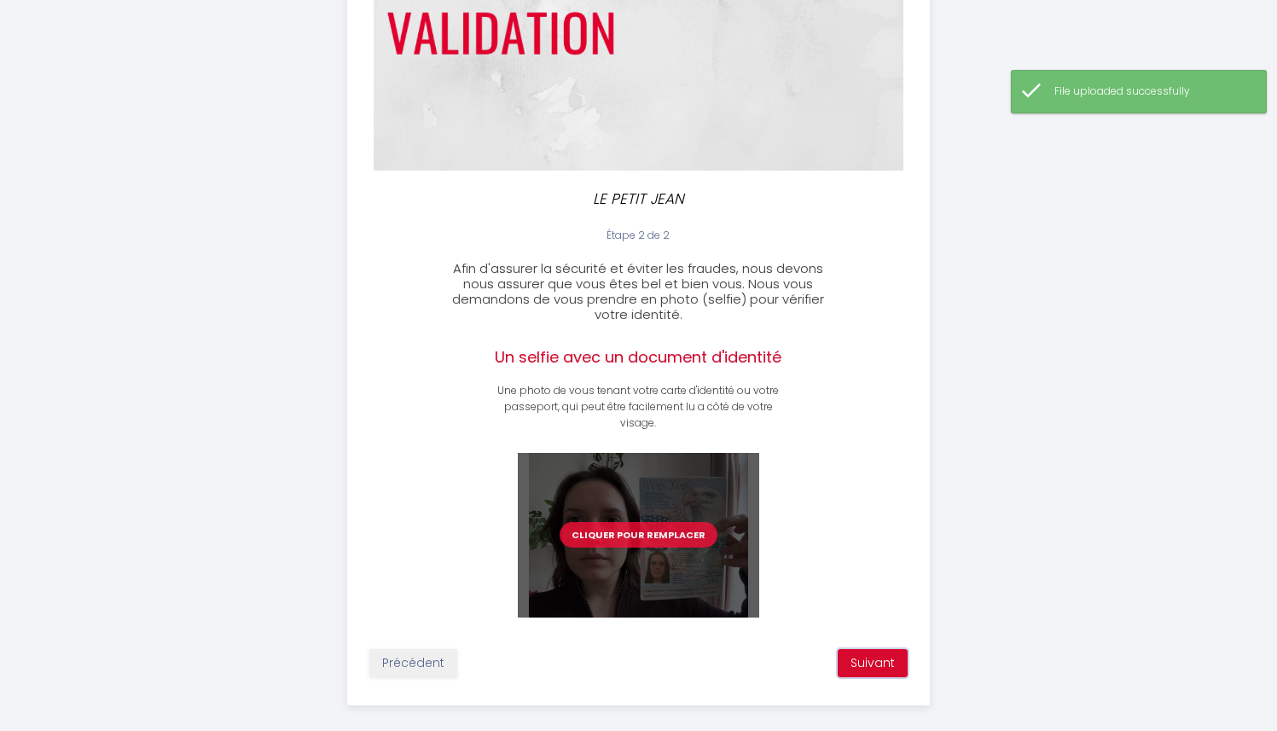
click at [861, 665] on button "Suivant" at bounding box center [873, 663] width 70 height 29
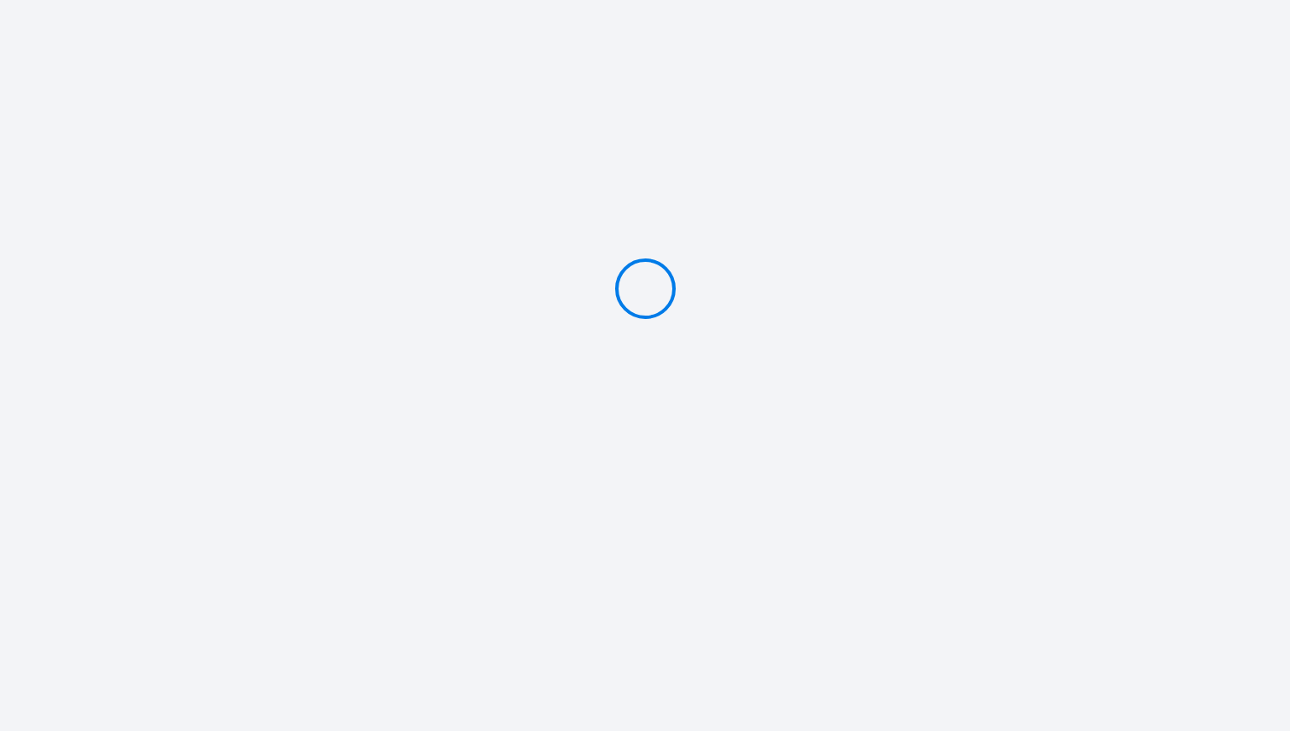
type input "Deposit 200 €"
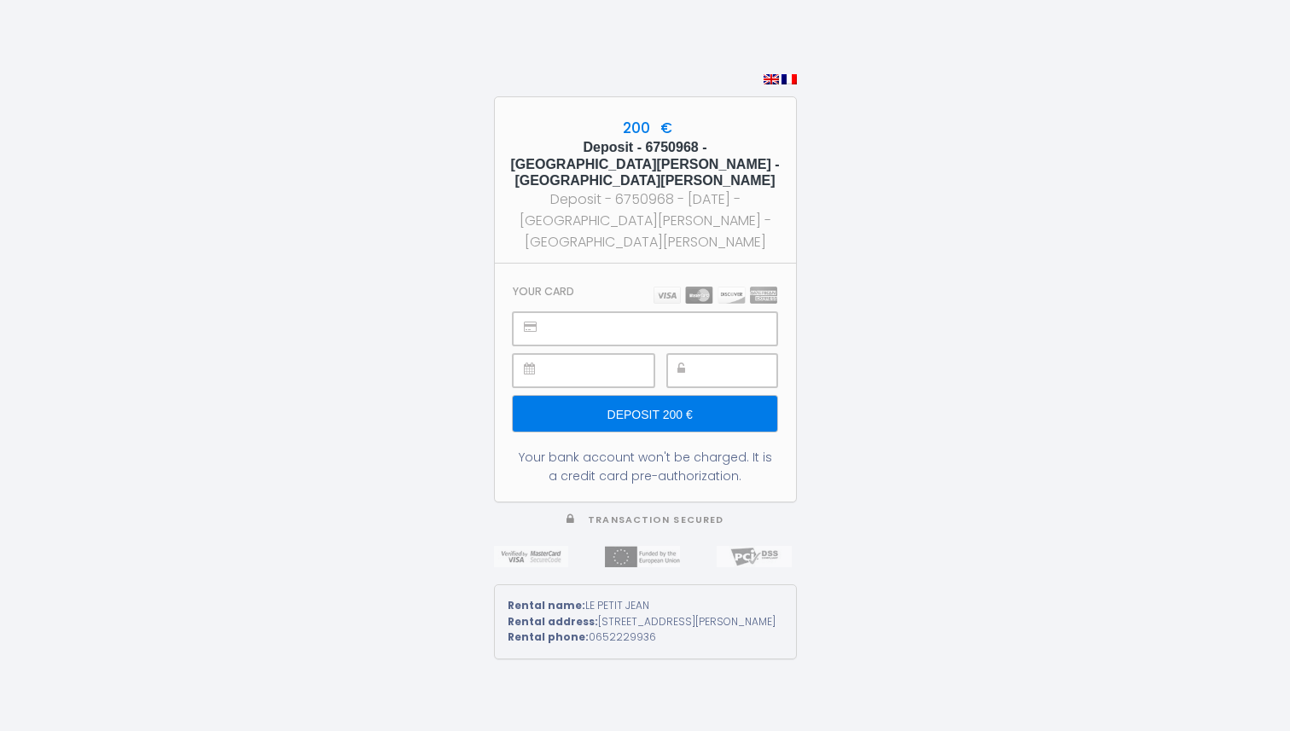
click at [666, 396] on input "Deposit 200 €" at bounding box center [645, 414] width 264 height 36
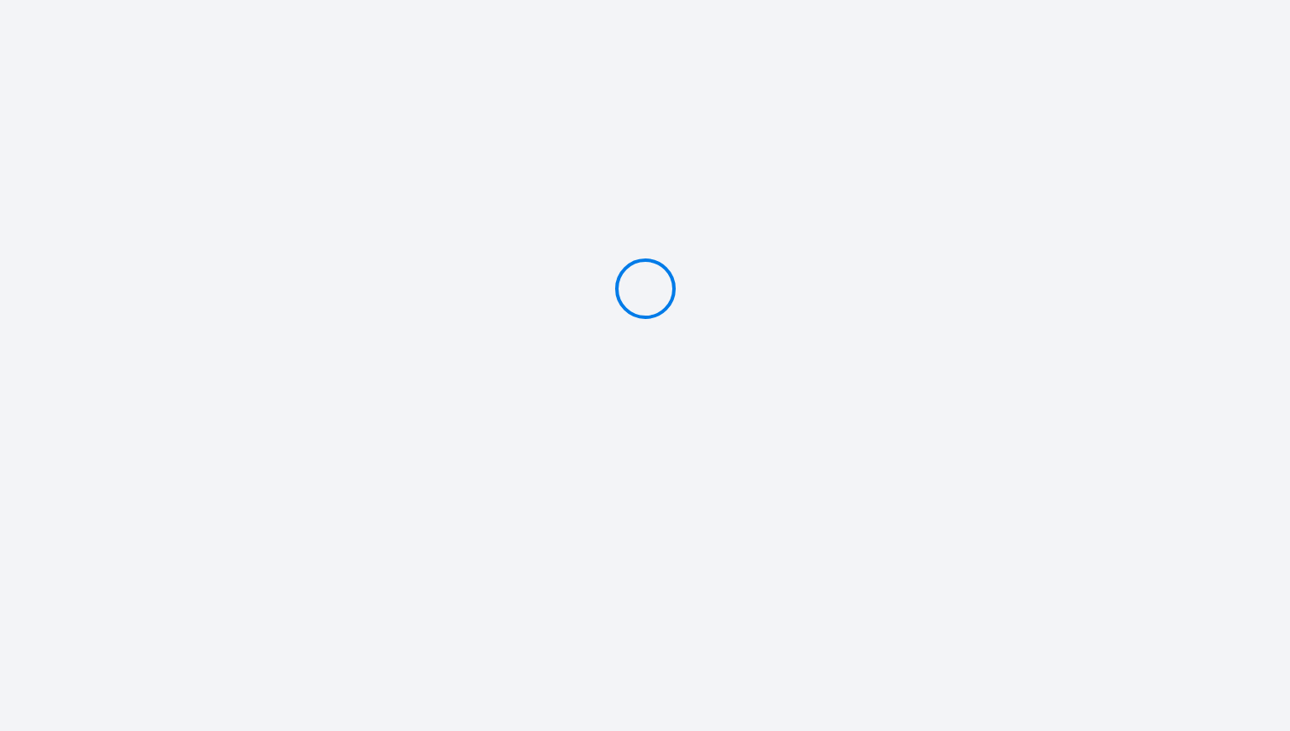
type input "Deposit 200 €"
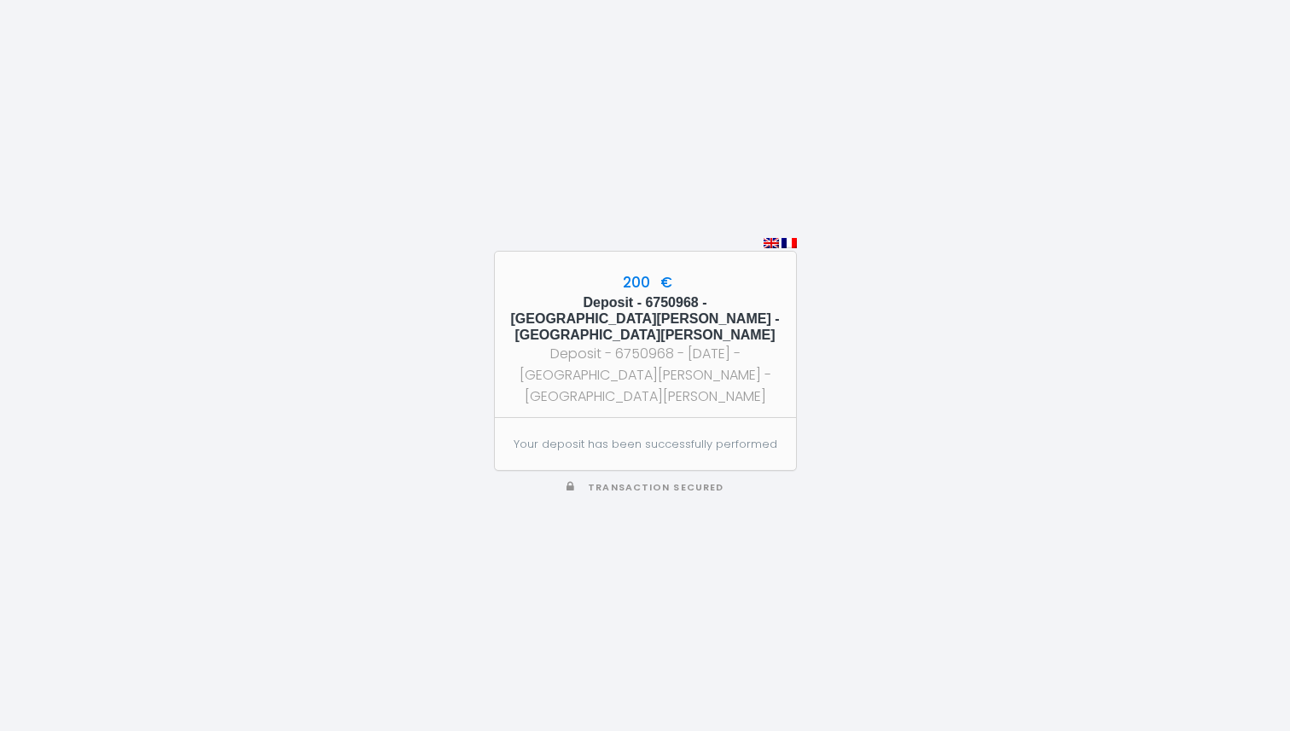
click at [659, 436] on p "Your deposit has been successfully performed" at bounding box center [645, 444] width 264 height 17
